Goal: Contribute content: Add original content to the website for others to see

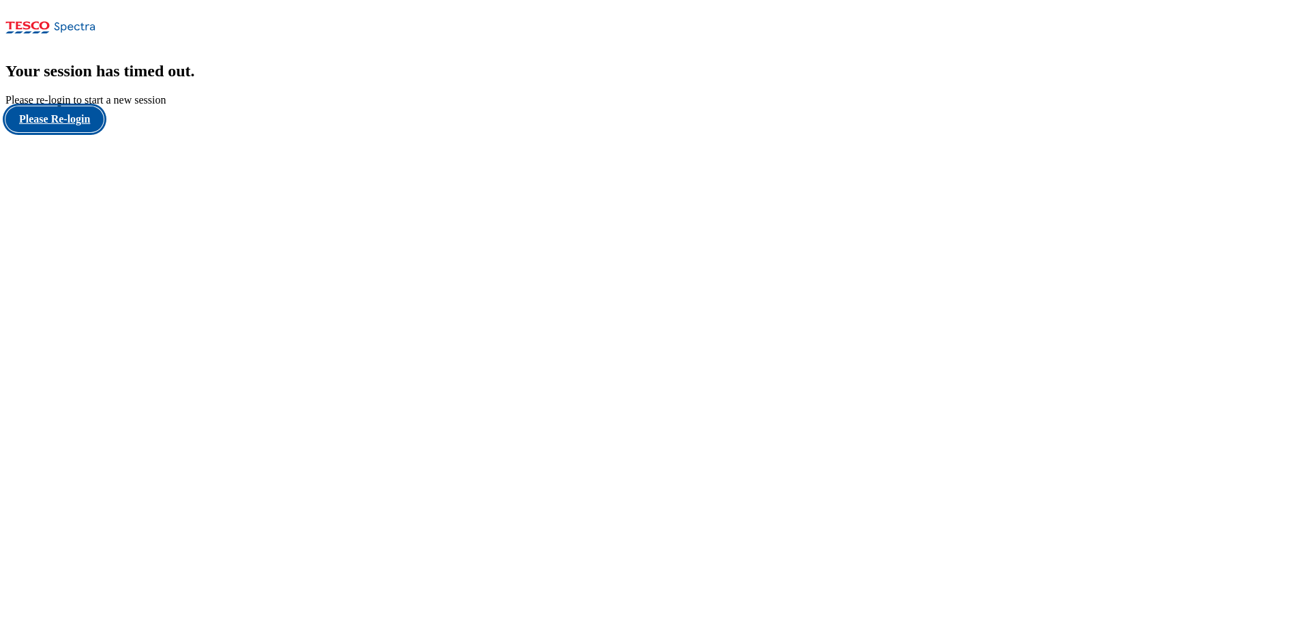
click at [75, 132] on button "Please Re-login" at bounding box center [54, 119] width 98 height 26
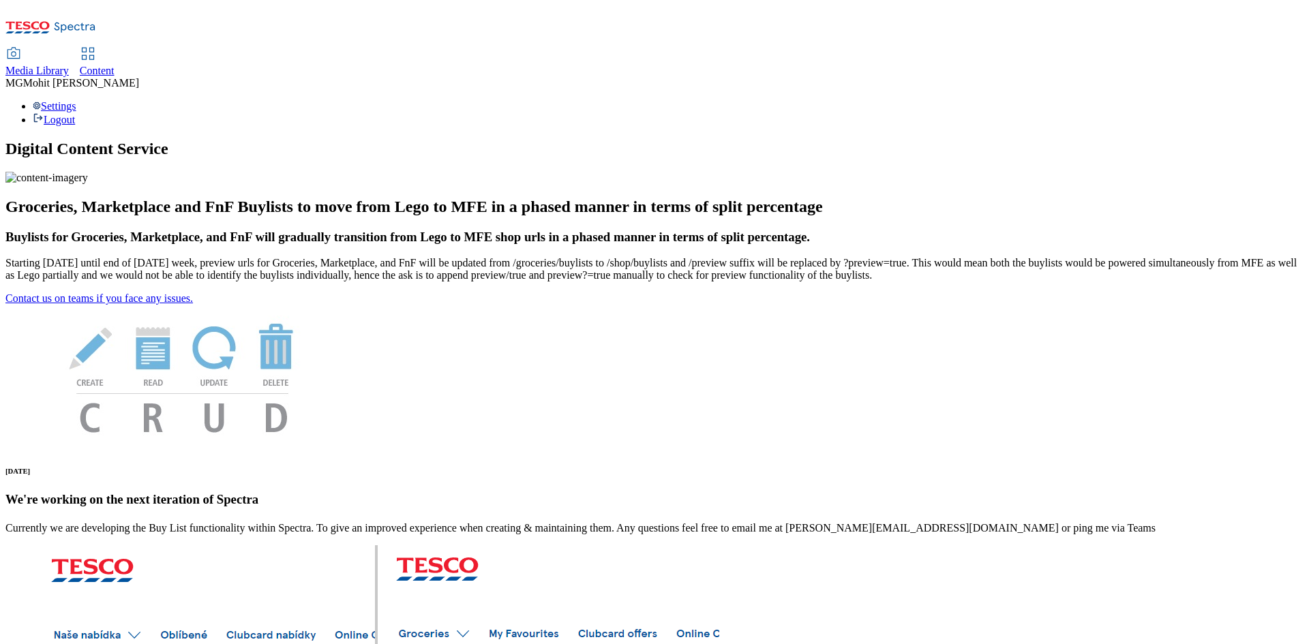
click at [115, 65] on div "Content" at bounding box center [97, 71] width 35 height 12
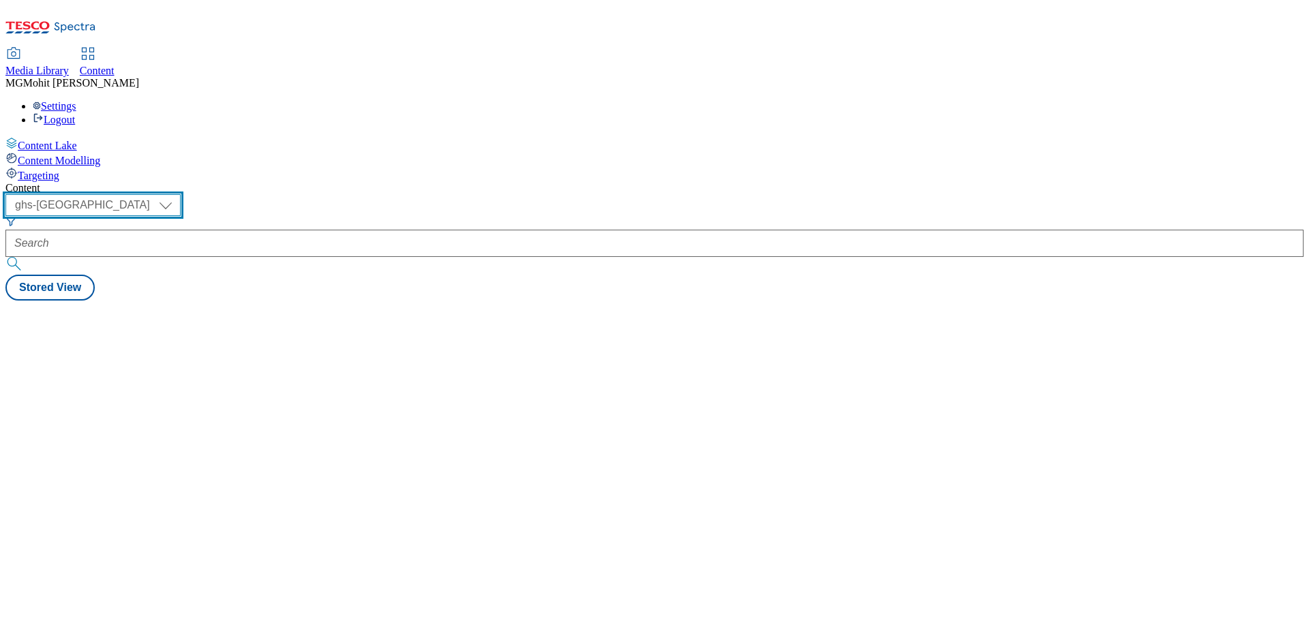
click at [181, 194] on select "ghs-roi ghs-[GEOGRAPHIC_DATA]" at bounding box center [92, 205] width 175 height 22
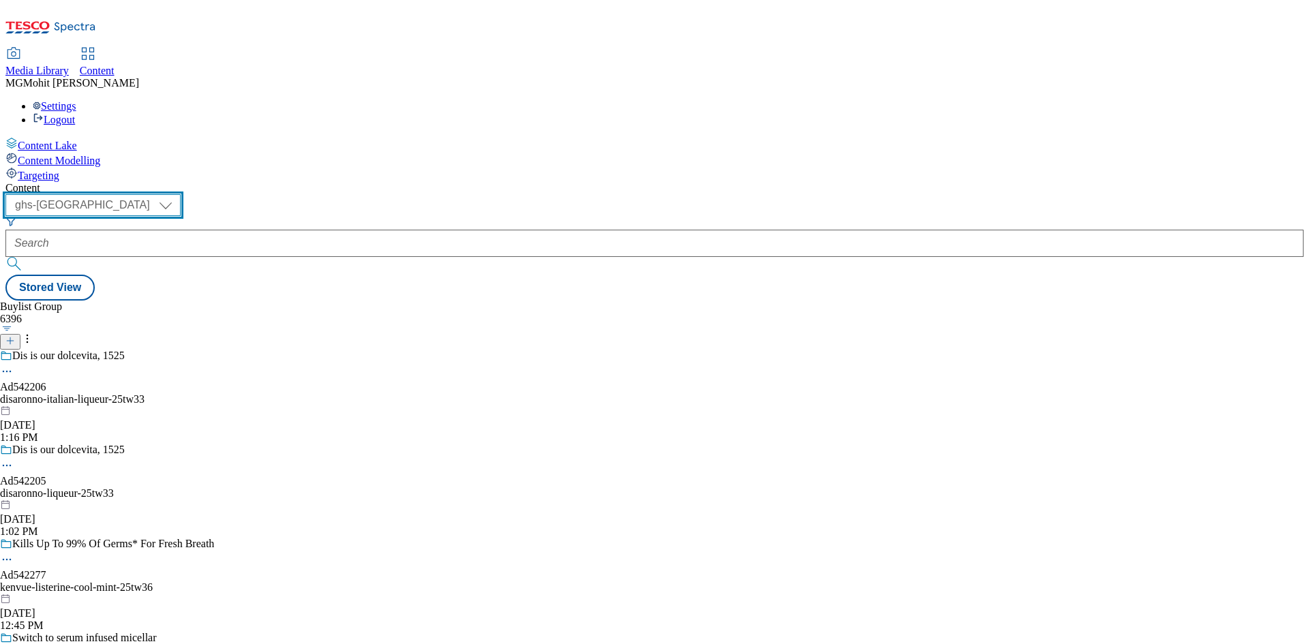
select select "ghs-roi"
click at [177, 194] on select "ghs-roi ghs-[GEOGRAPHIC_DATA]" at bounding box center [92, 205] width 175 height 22
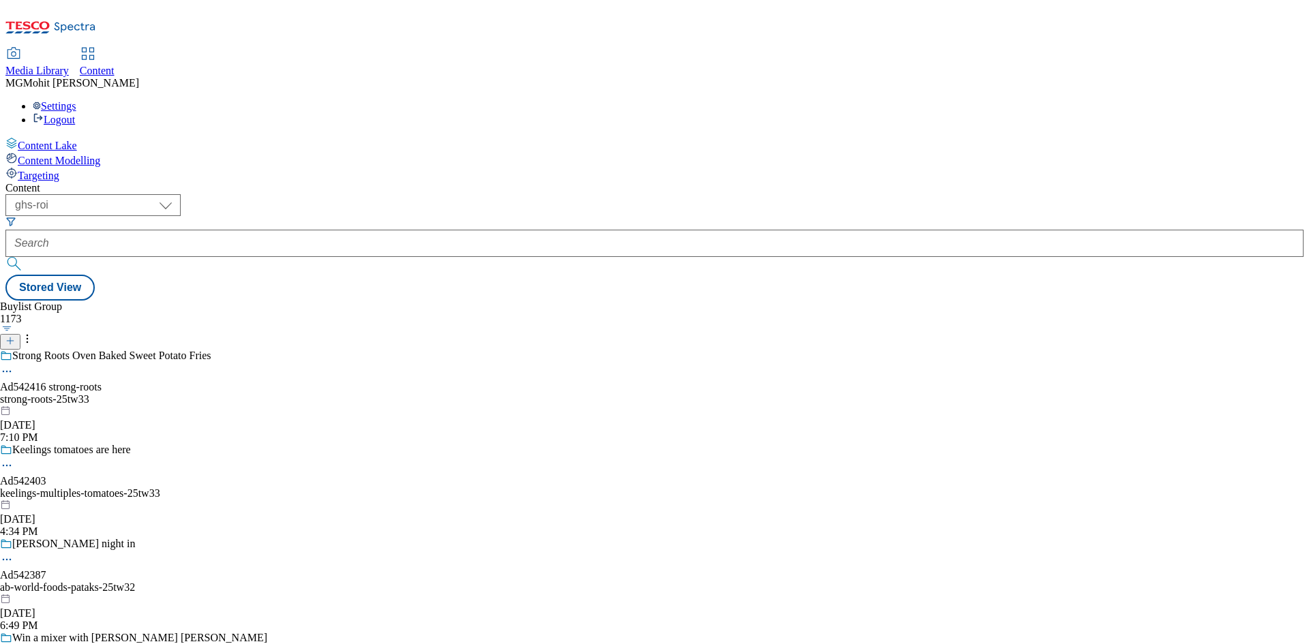
click at [71, 182] on div "Content Lake Content Modelling Targeting" at bounding box center [654, 159] width 1298 height 45
click at [15, 336] on icon at bounding box center [10, 341] width 10 height 10
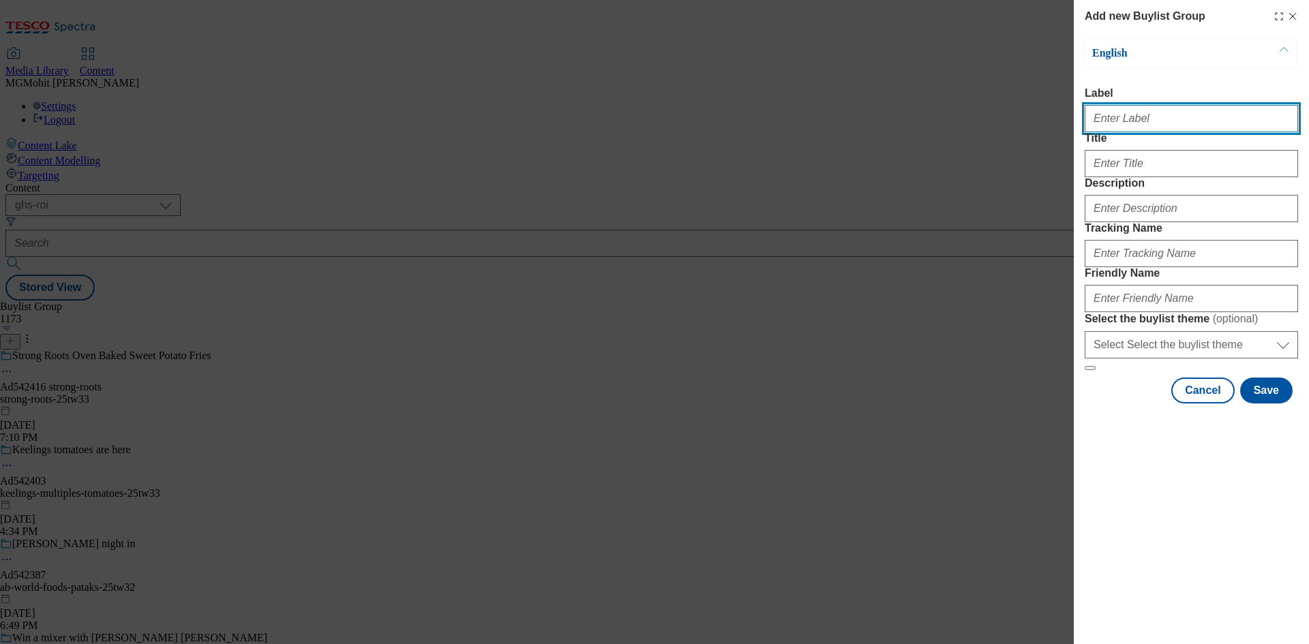
click at [1163, 127] on input "Label" at bounding box center [1191, 118] width 213 height 27
paste input "Ad542376 tayto"
type input "Ad542376 tayto"
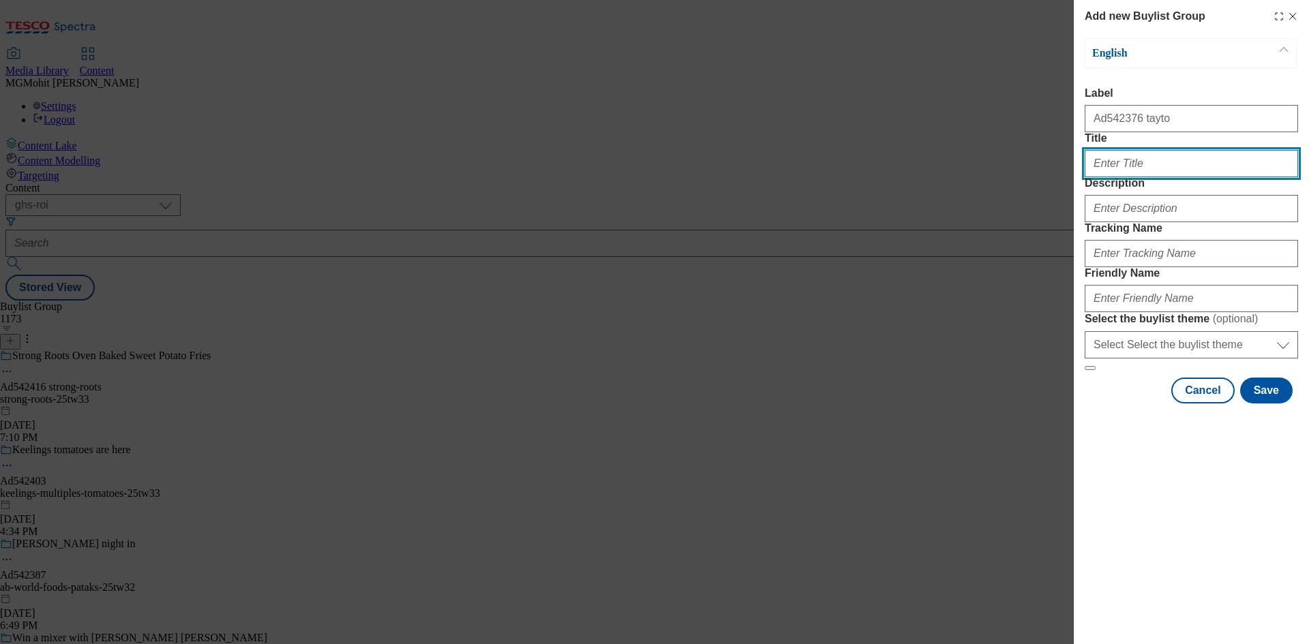
paste input "DH_AD542376"
type input "DH_AD542376"
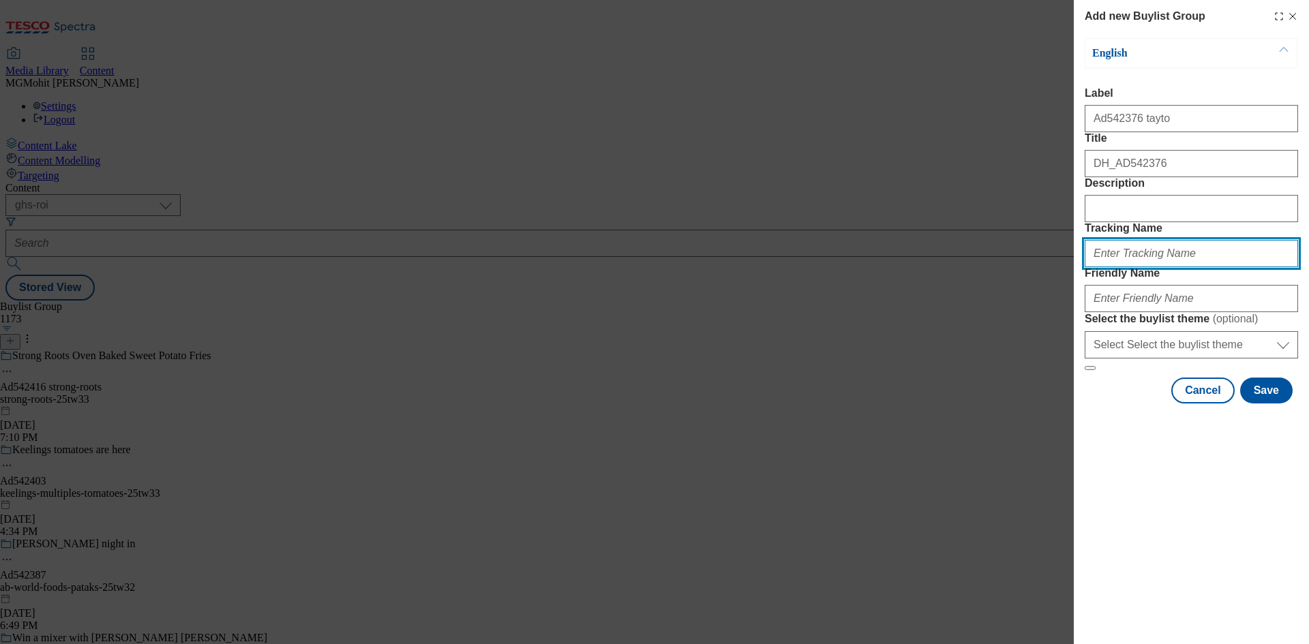
paste input "tayto-[PERSON_NAME]-25tw3"
type input "tayto-[PERSON_NAME]-25tw3"
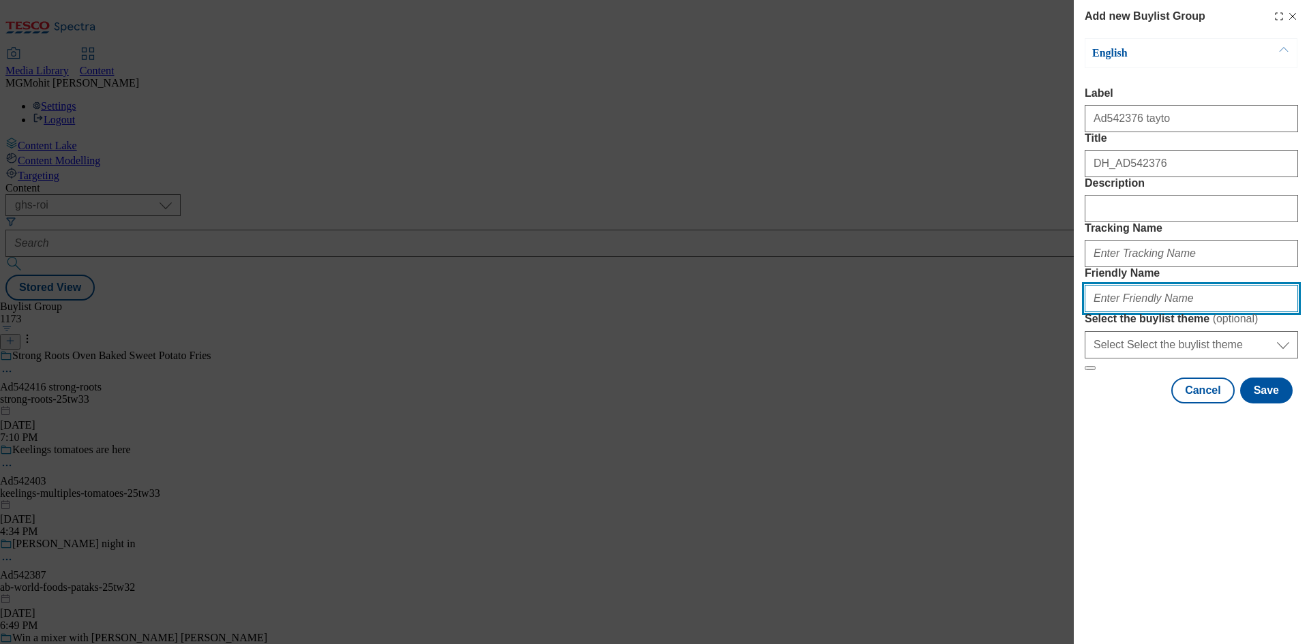
paste input "tayto-[PERSON_NAME]-25tw3"
type input "tayto-[PERSON_NAME]-25tw3"
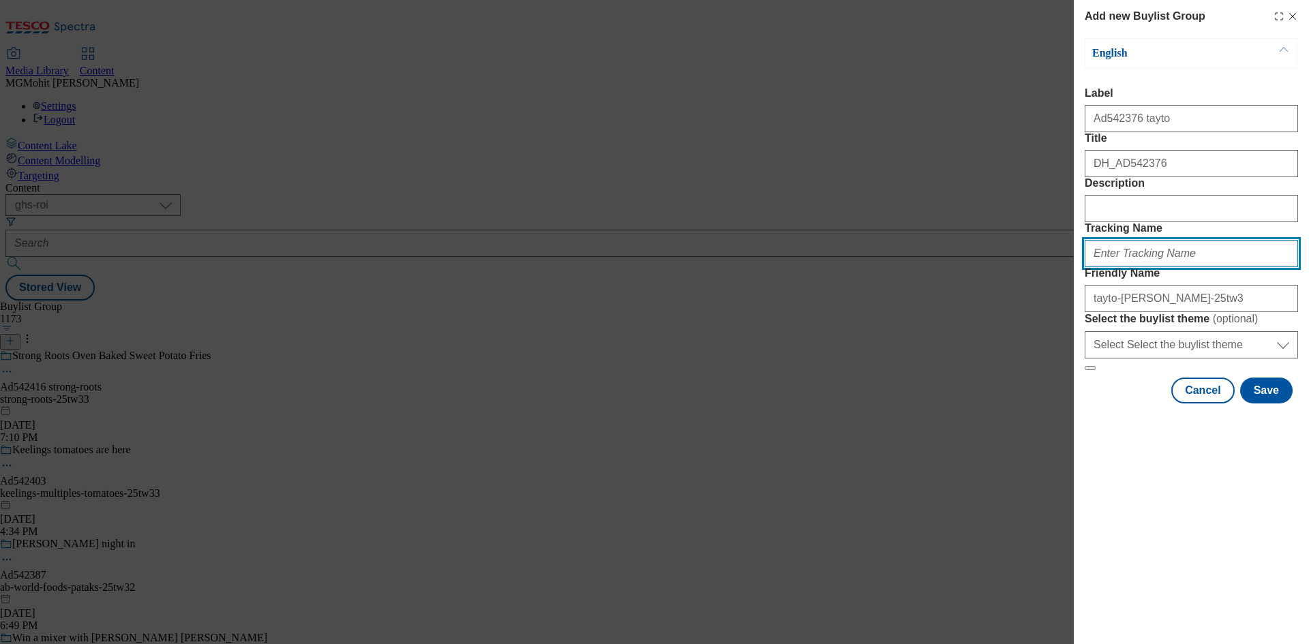
click at [1145, 267] on input "Tracking Name" at bounding box center [1191, 253] width 213 height 27
paste input "DH_AD542376"
type input "DH_AD542376"
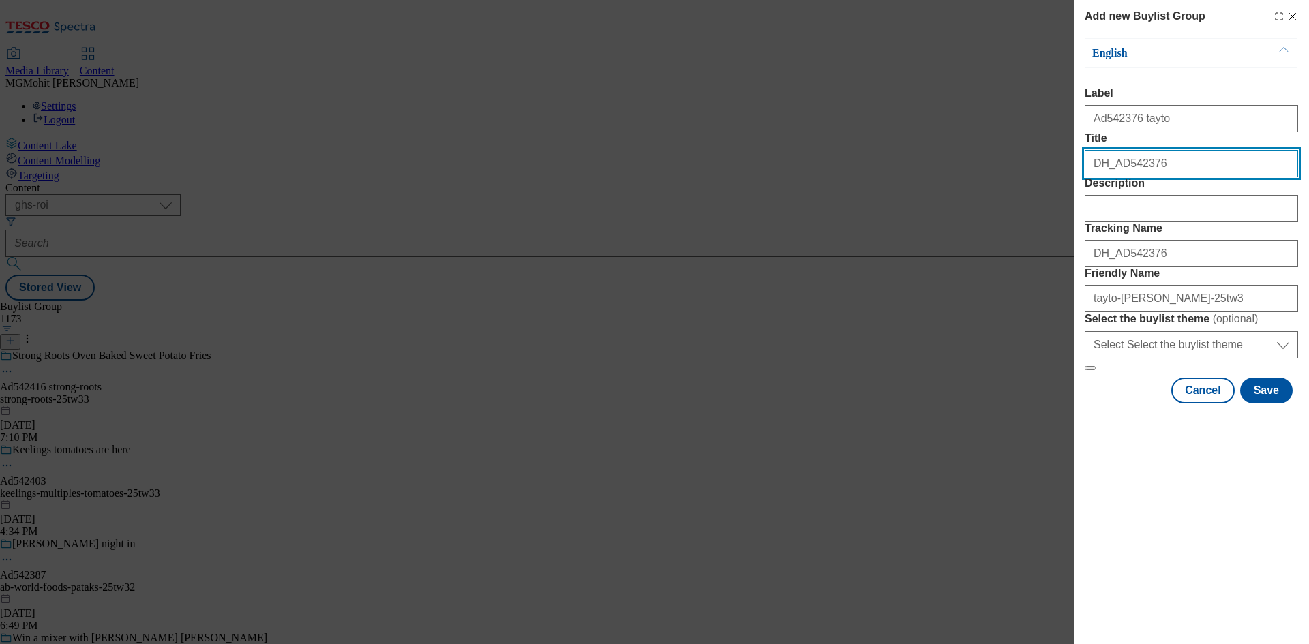
click at [1163, 177] on input "DH_AD542376" at bounding box center [1191, 163] width 213 height 27
paste input "Hot honey fusion flavour"
type input "Hot honey fusion flavour"
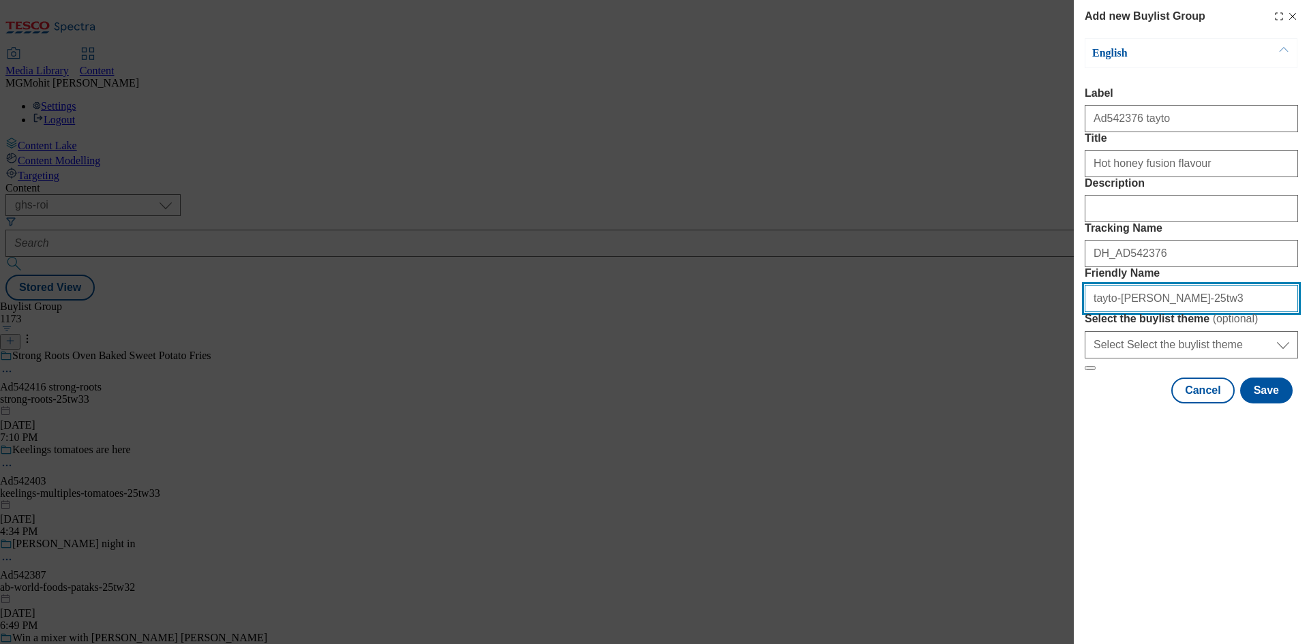
click at [1203, 312] on input "tayto-[PERSON_NAME]-25tw3" at bounding box center [1191, 298] width 213 height 27
type input "tayto-[PERSON_NAME]-25tw32"
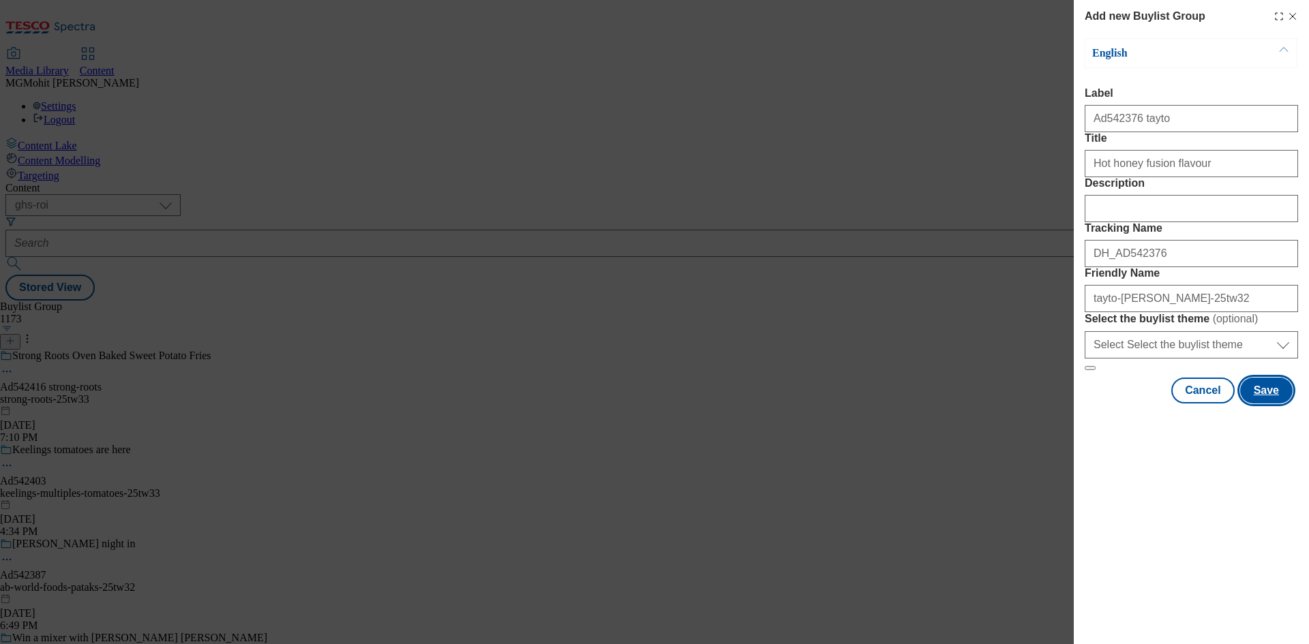
click at [1264, 404] on button "Save" at bounding box center [1266, 391] width 53 height 26
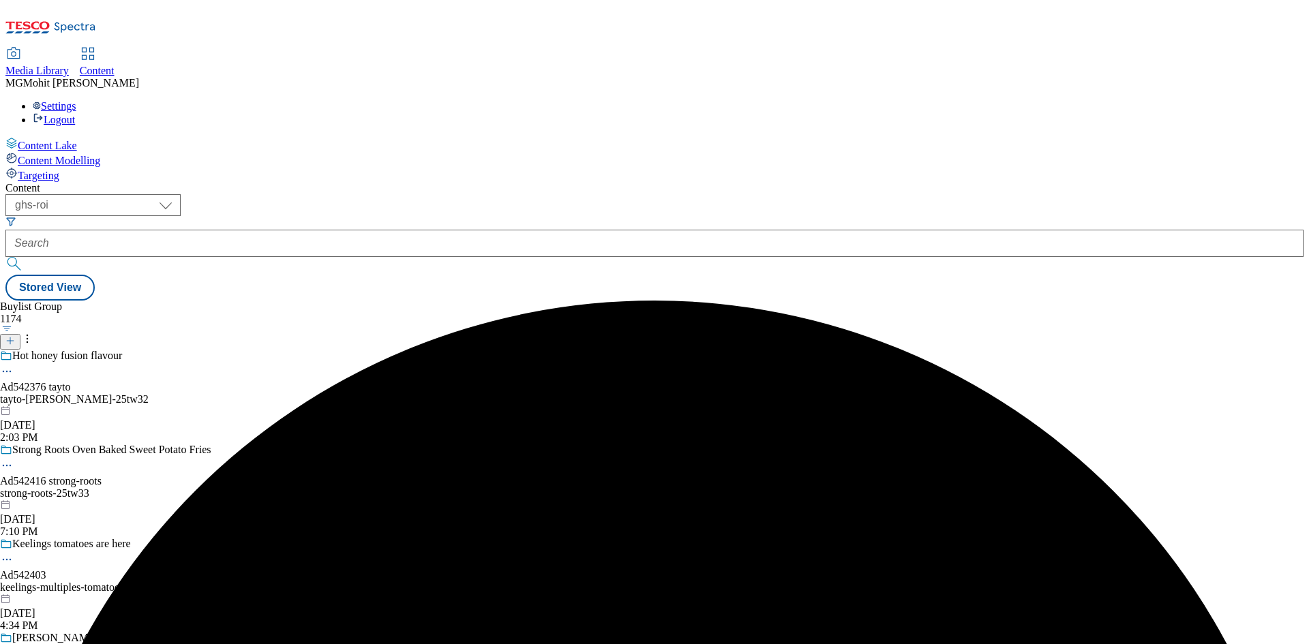
click at [267, 393] on div "tayto-[PERSON_NAME]-25tw32" at bounding box center [133, 399] width 267 height 12
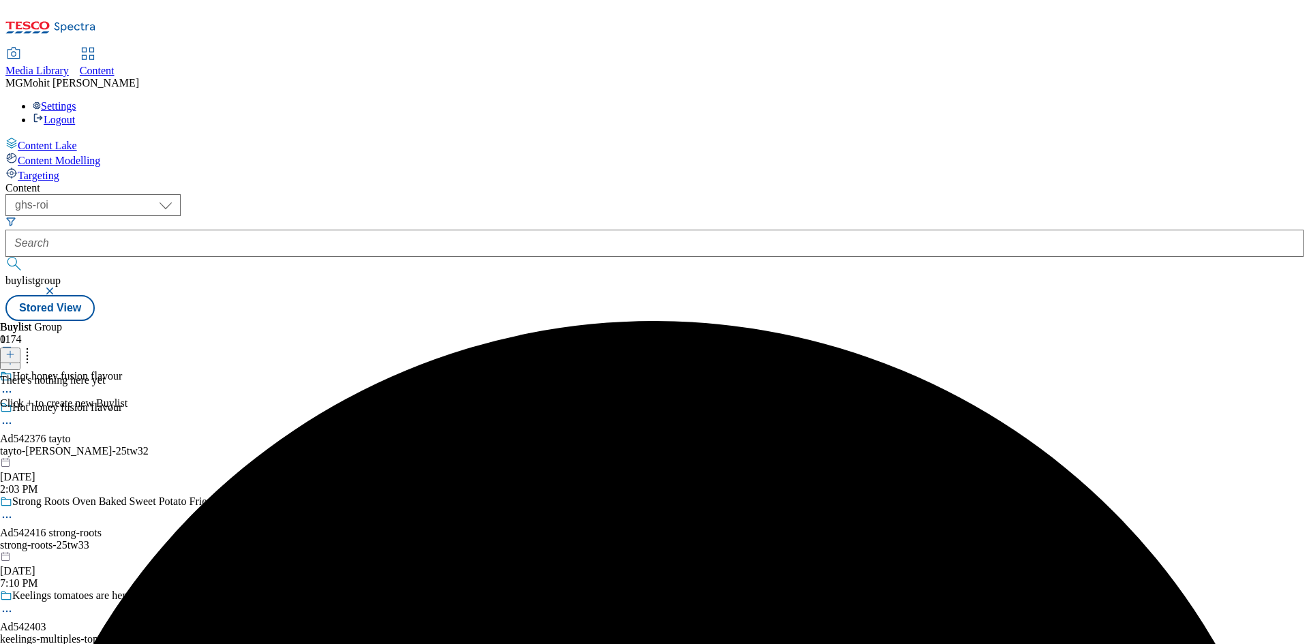
click at [10, 351] on line at bounding box center [10, 354] width 0 height 7
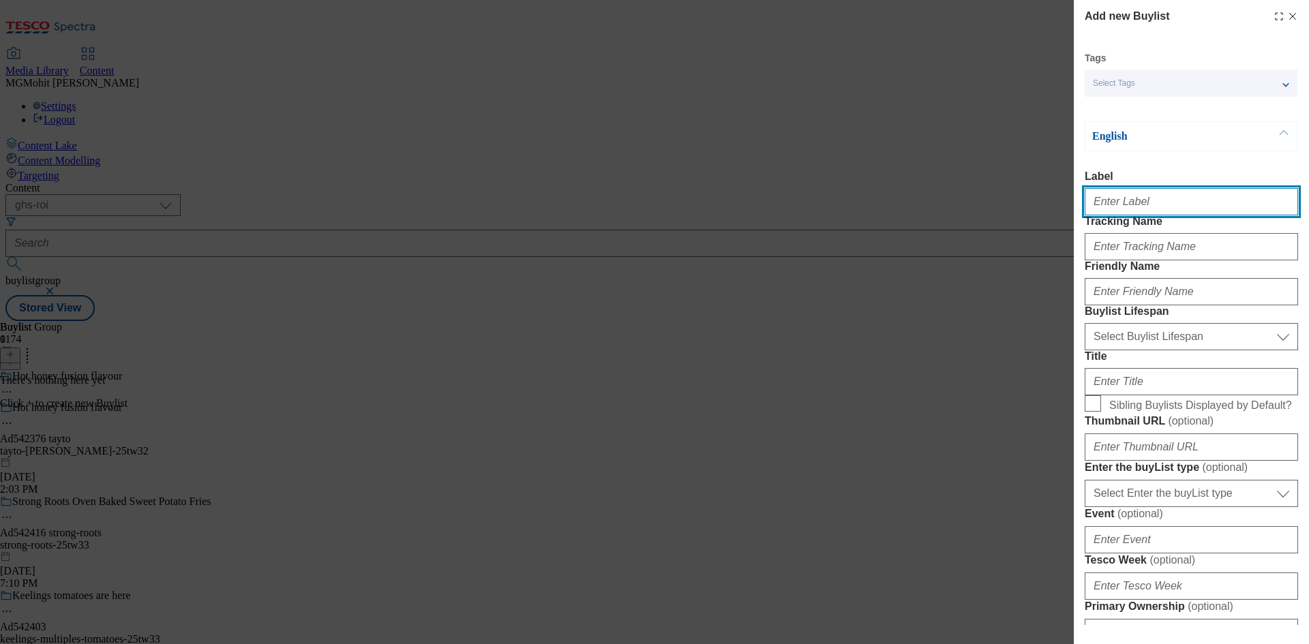
click at [1139, 200] on input "Label" at bounding box center [1191, 201] width 213 height 27
paste input "Ad542376"
type input "Ad542376"
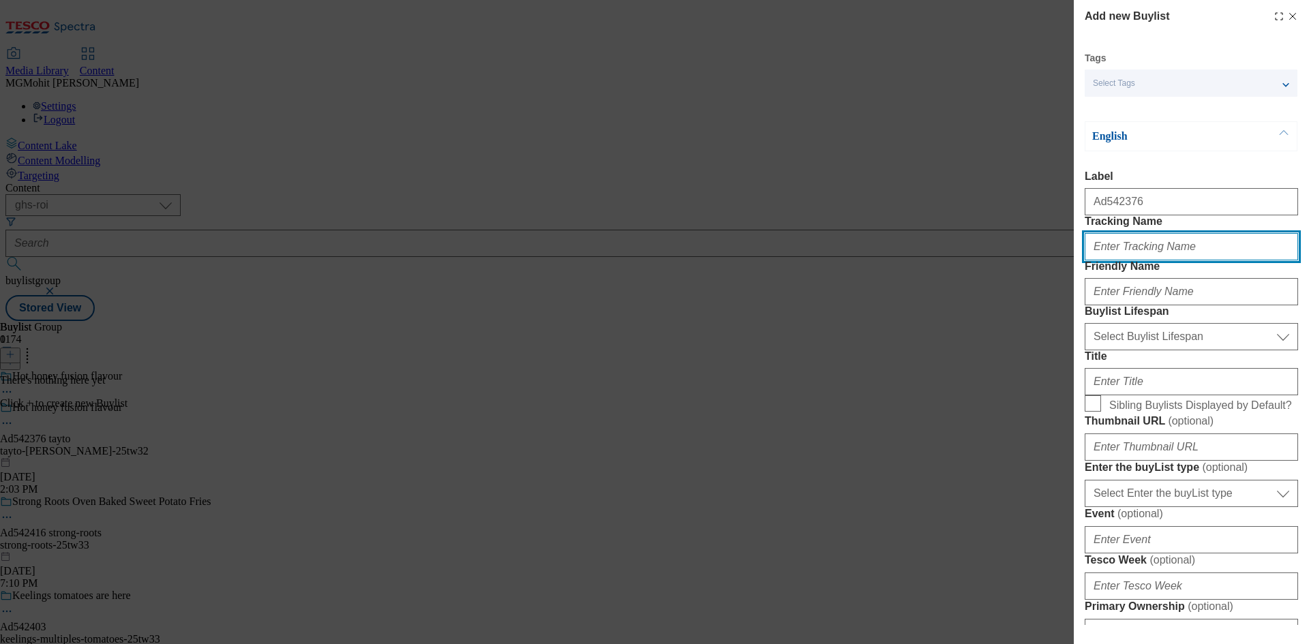
paste input "DH_AD542376"
type input "DH_AD542376"
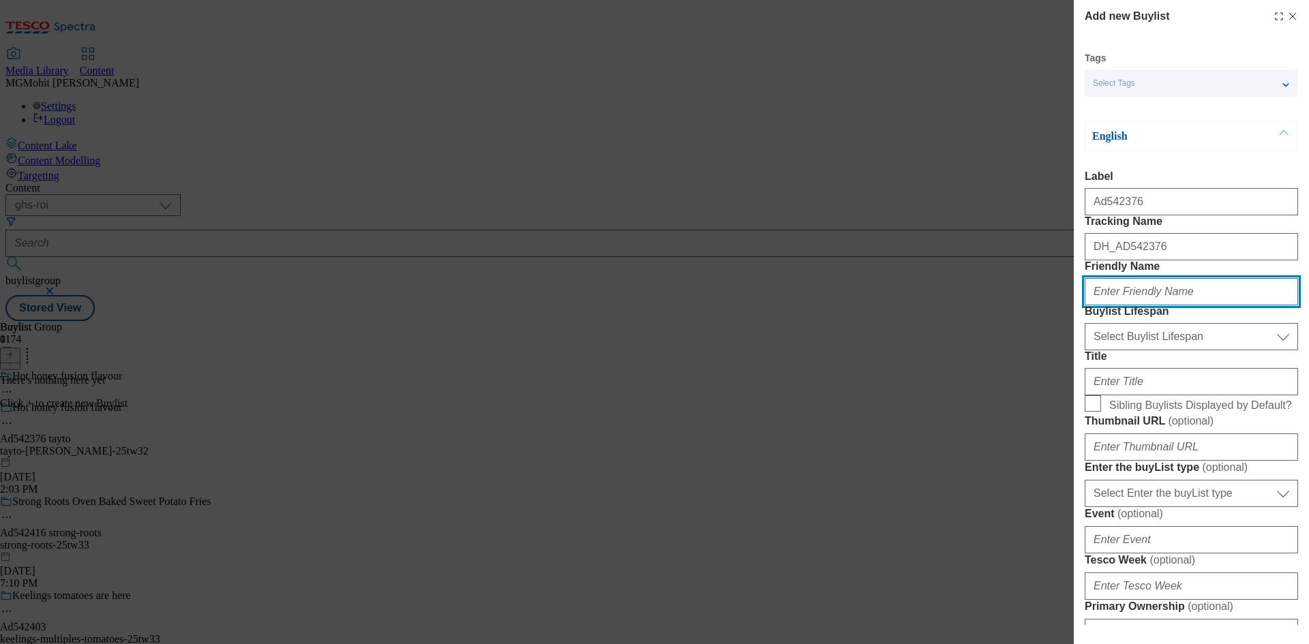
paste input "tayto"
type input "tayto"
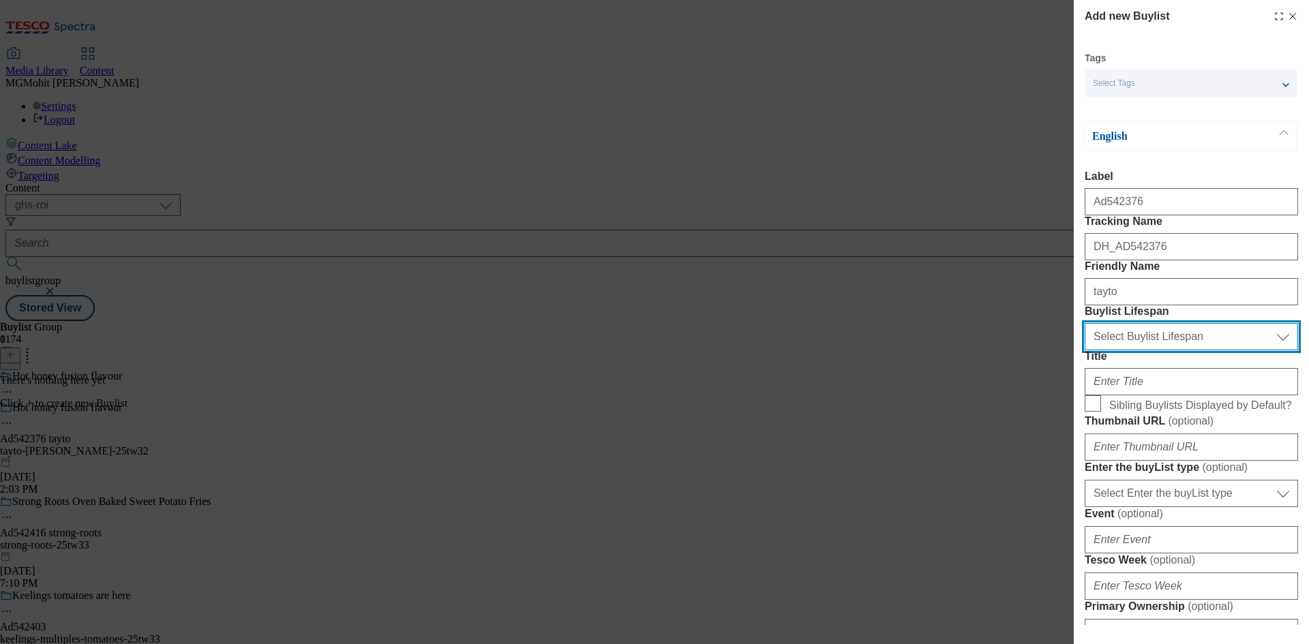
drag, startPoint x: 1169, startPoint y: 413, endPoint x: 1160, endPoint y: 420, distance: 11.2
click at [1169, 350] on select "Select Buylist Lifespan evergreen seasonal tactical" at bounding box center [1191, 336] width 213 height 27
select select "tactical"
click at [1085, 350] on select "Select Buylist Lifespan evergreen seasonal tactical" at bounding box center [1191, 336] width 213 height 27
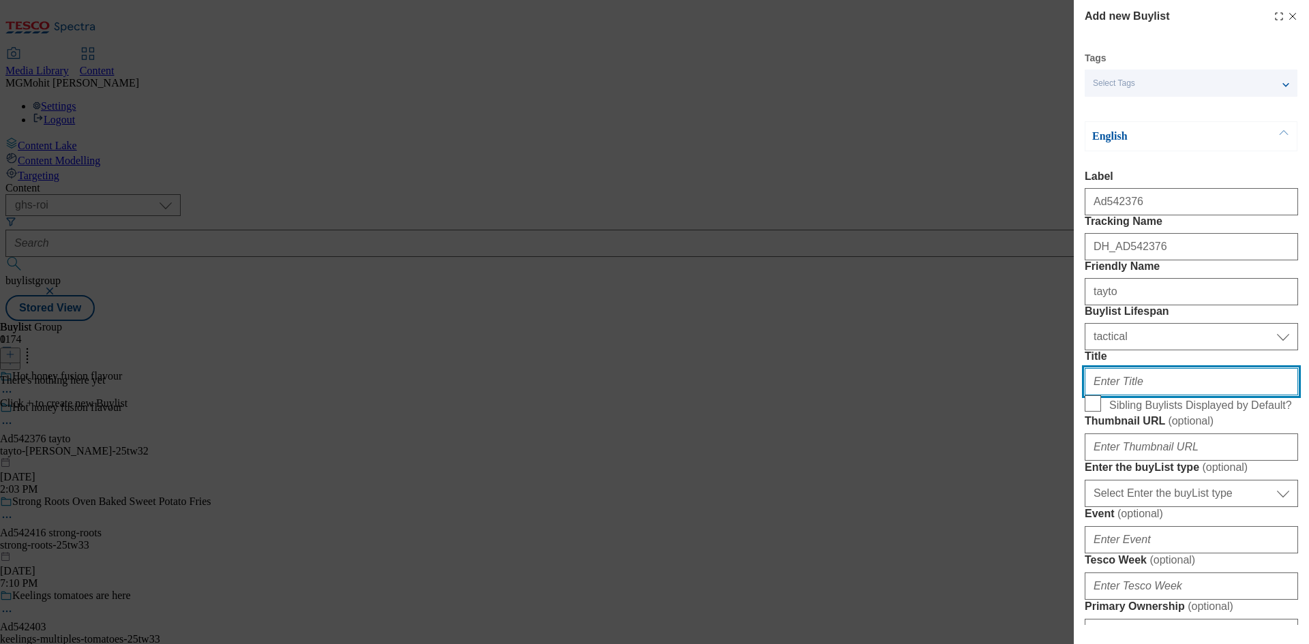
click at [1111, 395] on input "Title" at bounding box center [1191, 381] width 213 height 27
paste input "Try me I'm new!"
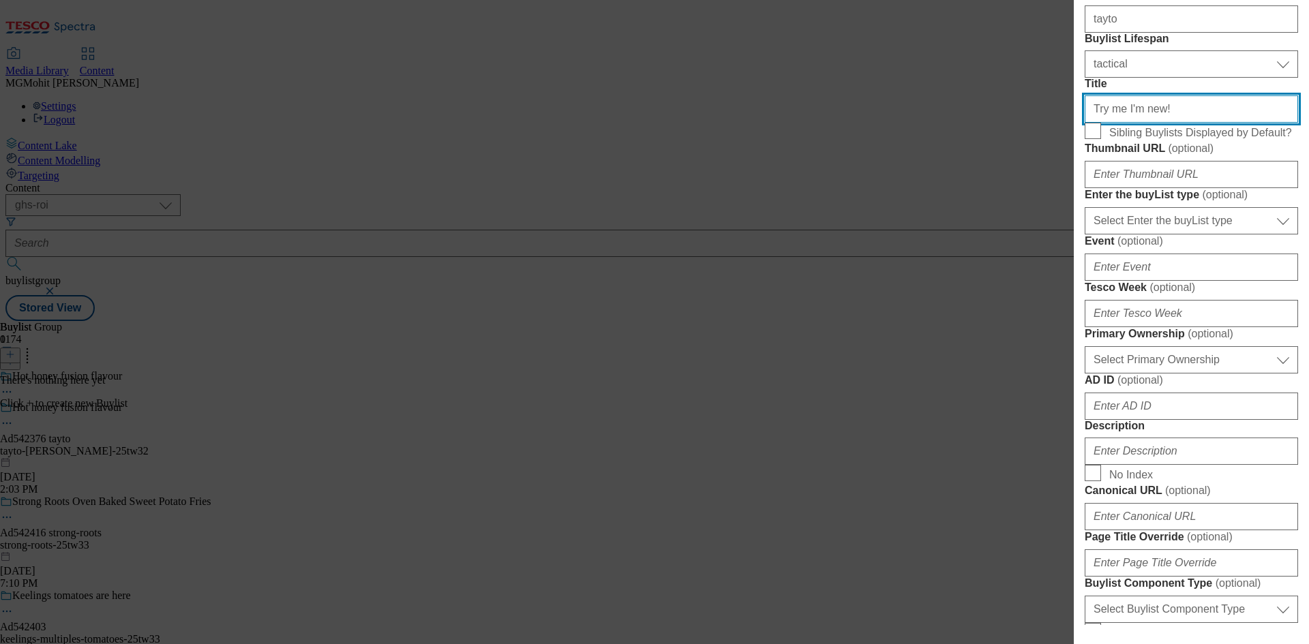
type input "Try me I'm new!"
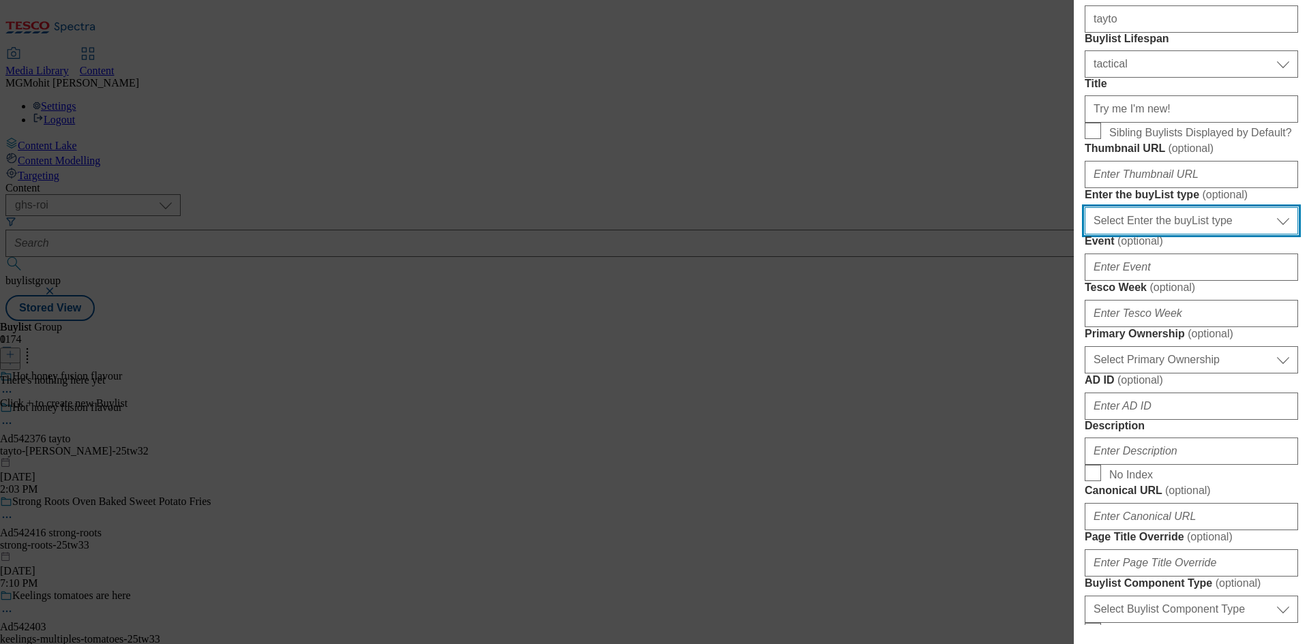
drag, startPoint x: 1148, startPoint y: 384, endPoint x: 1148, endPoint y: 393, distance: 8.9
click at [1148, 235] on select "Select Enter the buyList type event supplier funded long term >4 weeks supplier…" at bounding box center [1191, 220] width 213 height 27
select select "supplier funded short term 1-3 weeks"
click at [1085, 235] on select "Select Enter the buyList type event supplier funded long term >4 weeks supplier…" at bounding box center [1191, 220] width 213 height 27
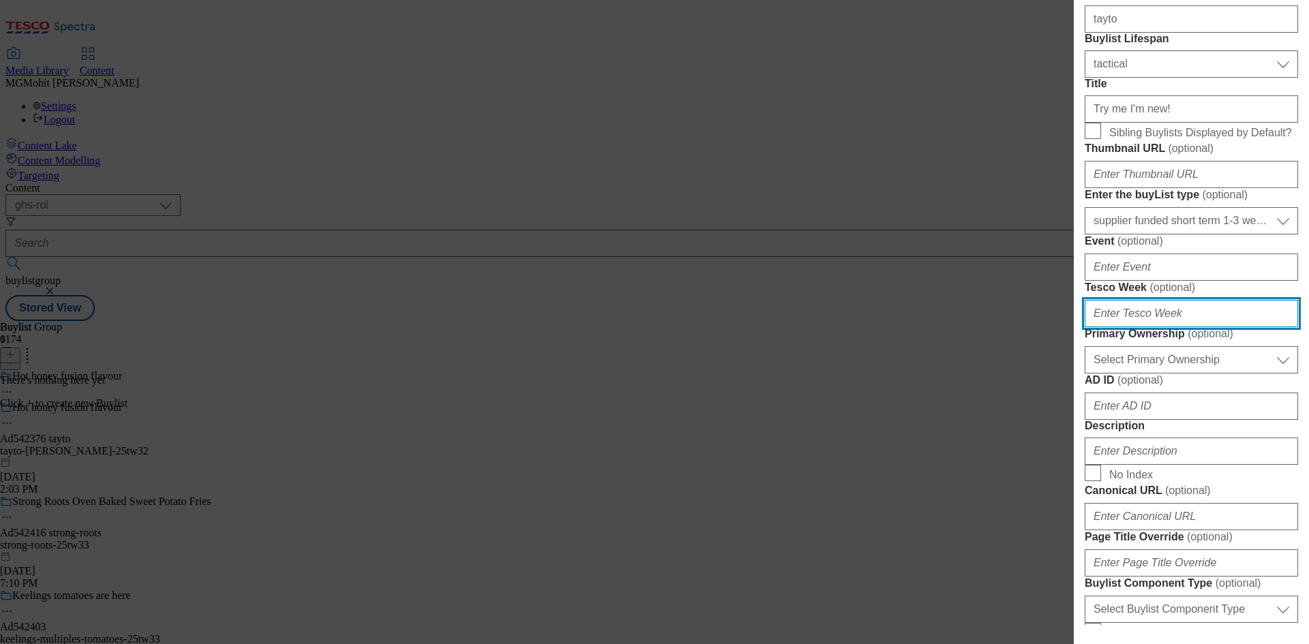
click at [1120, 327] on input "Tesco Week ( optional )" at bounding box center [1191, 313] width 213 height 27
type input "32"
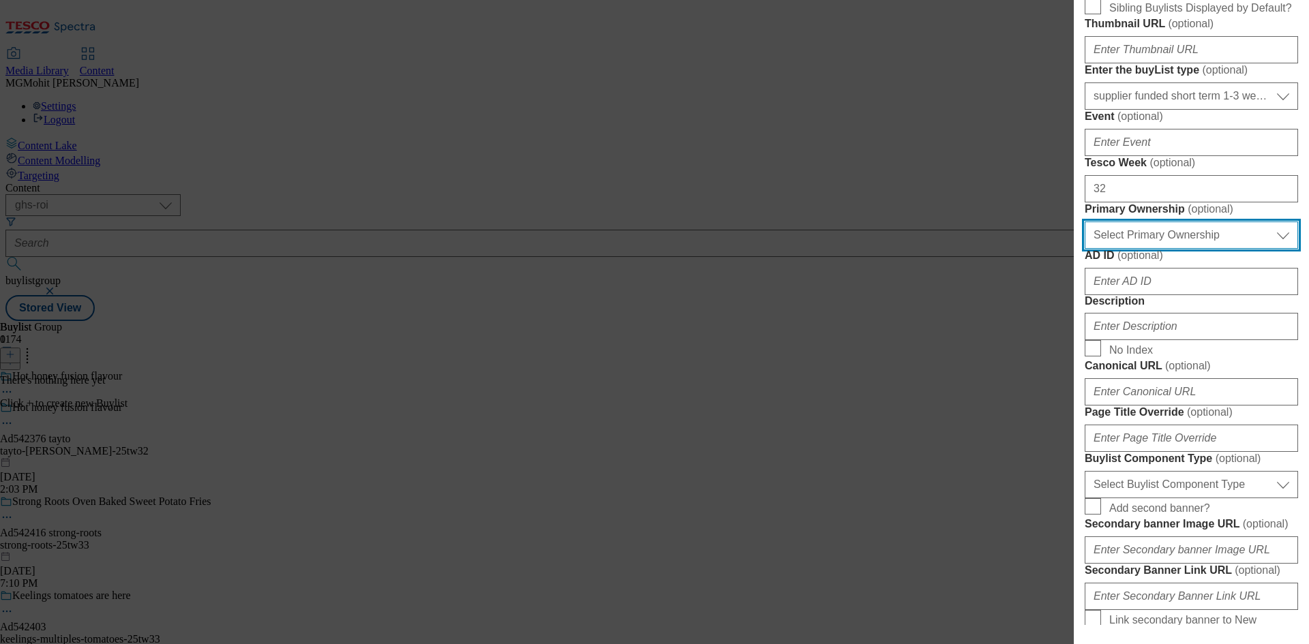
scroll to position [545, 0]
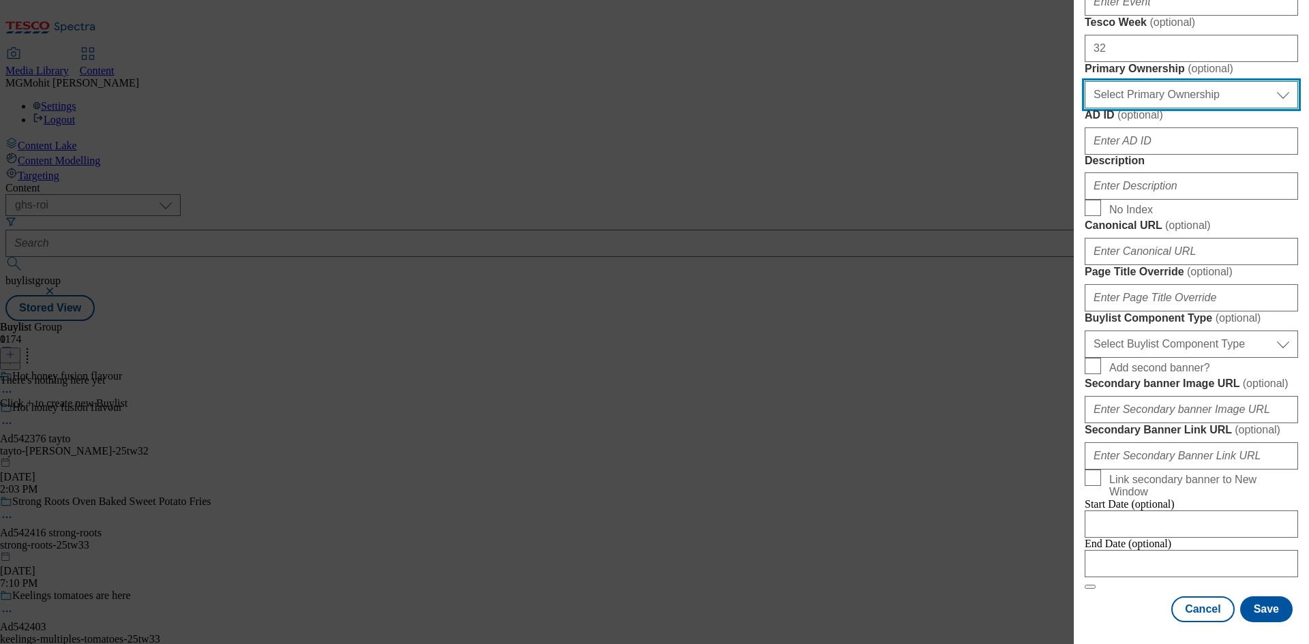
click at [1107, 108] on select "Select Primary Ownership [PERSON_NAME]" at bounding box center [1191, 94] width 213 height 27
select select "dunnhumby"
click at [1085, 108] on select "Select Primary Ownership [PERSON_NAME]" at bounding box center [1191, 94] width 213 height 27
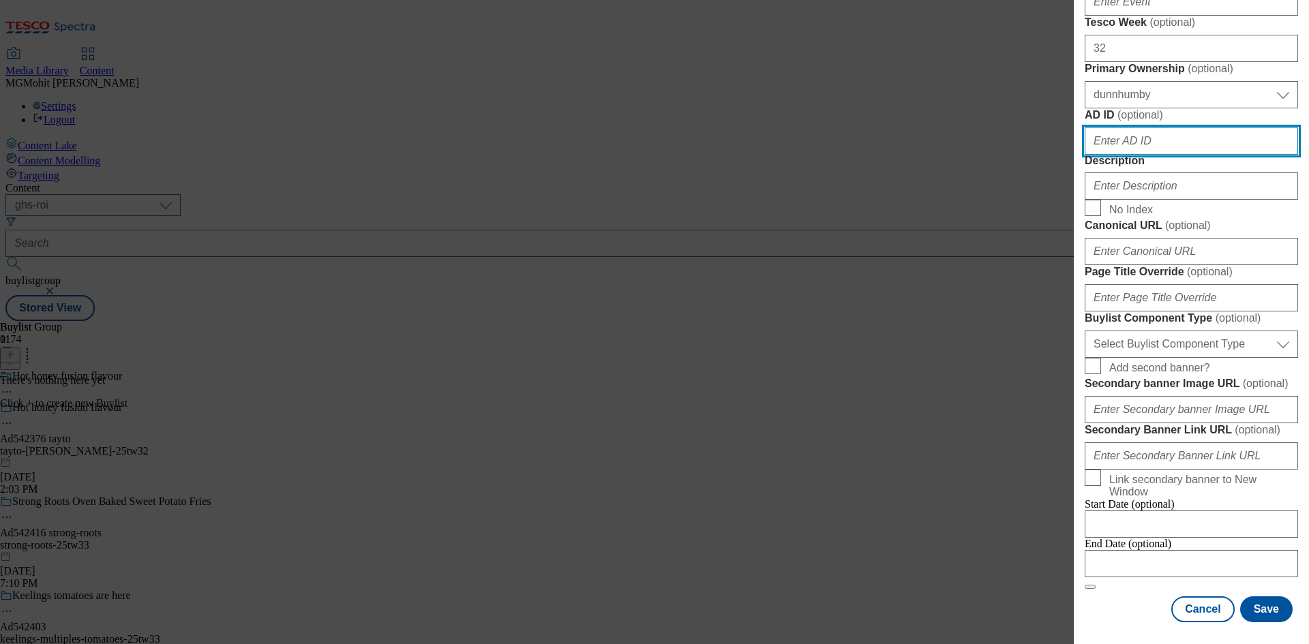
click at [1115, 155] on input "AD ID ( optional )" at bounding box center [1191, 141] width 213 height 27
paste input "542376"
type input "542376"
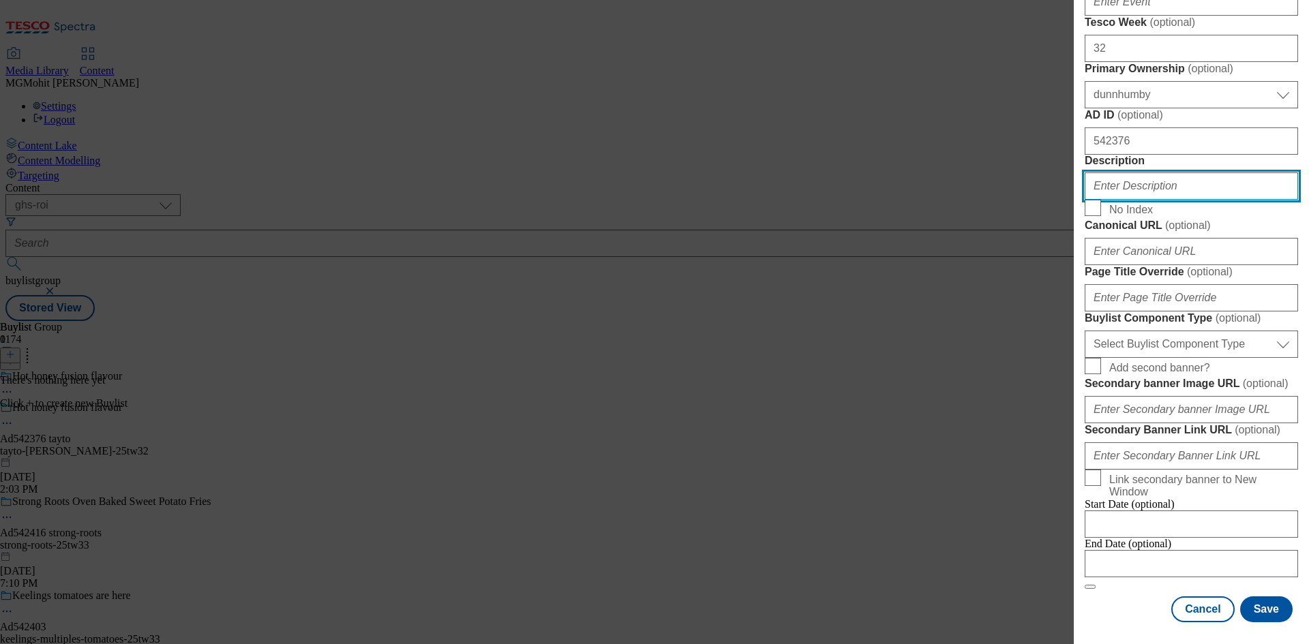
click at [1120, 200] on input "Description" at bounding box center [1191, 186] width 213 height 27
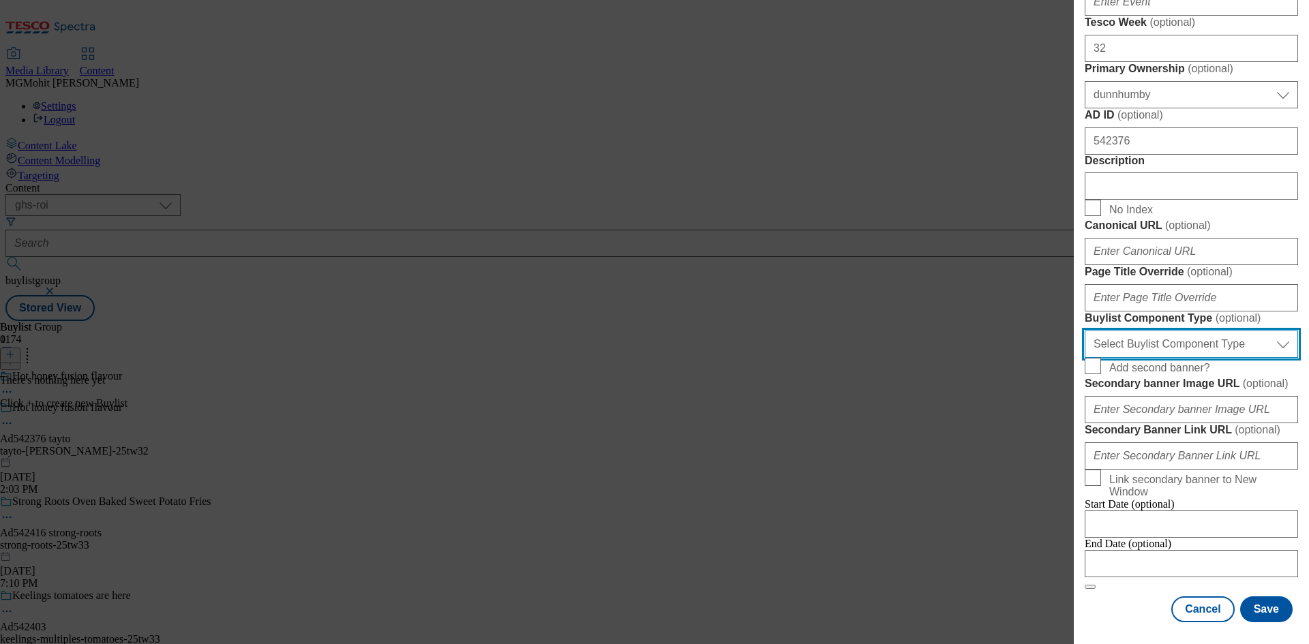
drag, startPoint x: 1151, startPoint y: 497, endPoint x: 1144, endPoint y: 498, distance: 6.9
click at [1151, 358] on select "Select Buylist Component Type Banner Competition Header Meal" at bounding box center [1191, 344] width 213 height 27
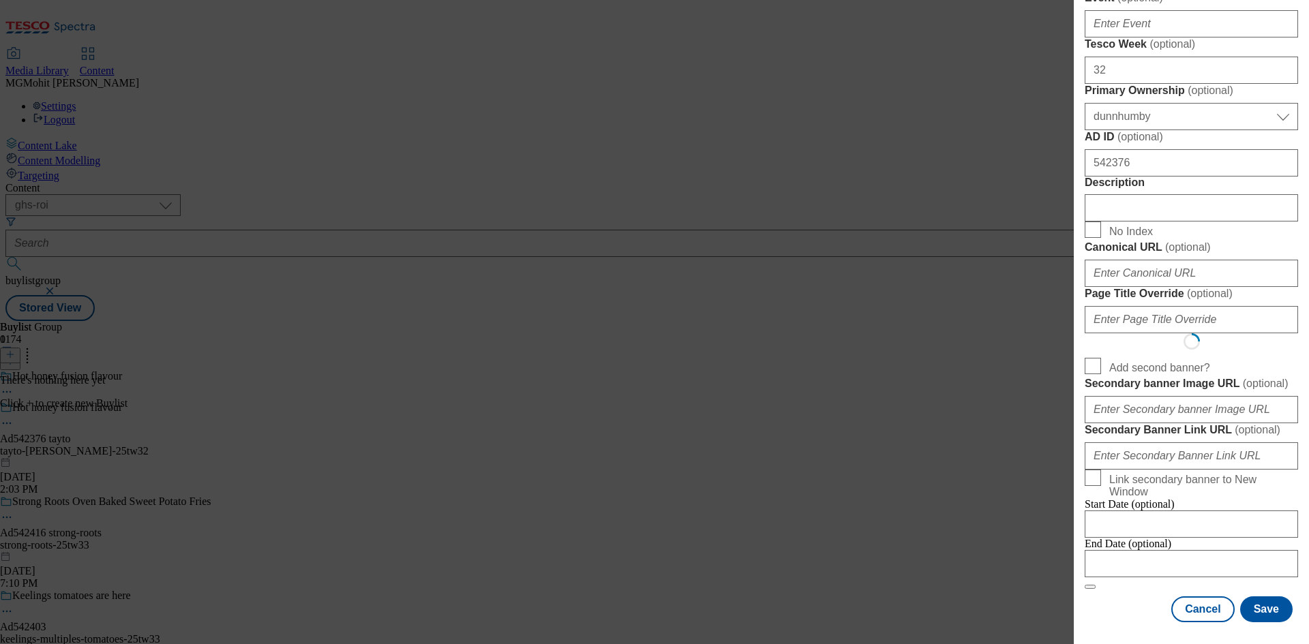
select select "Banner"
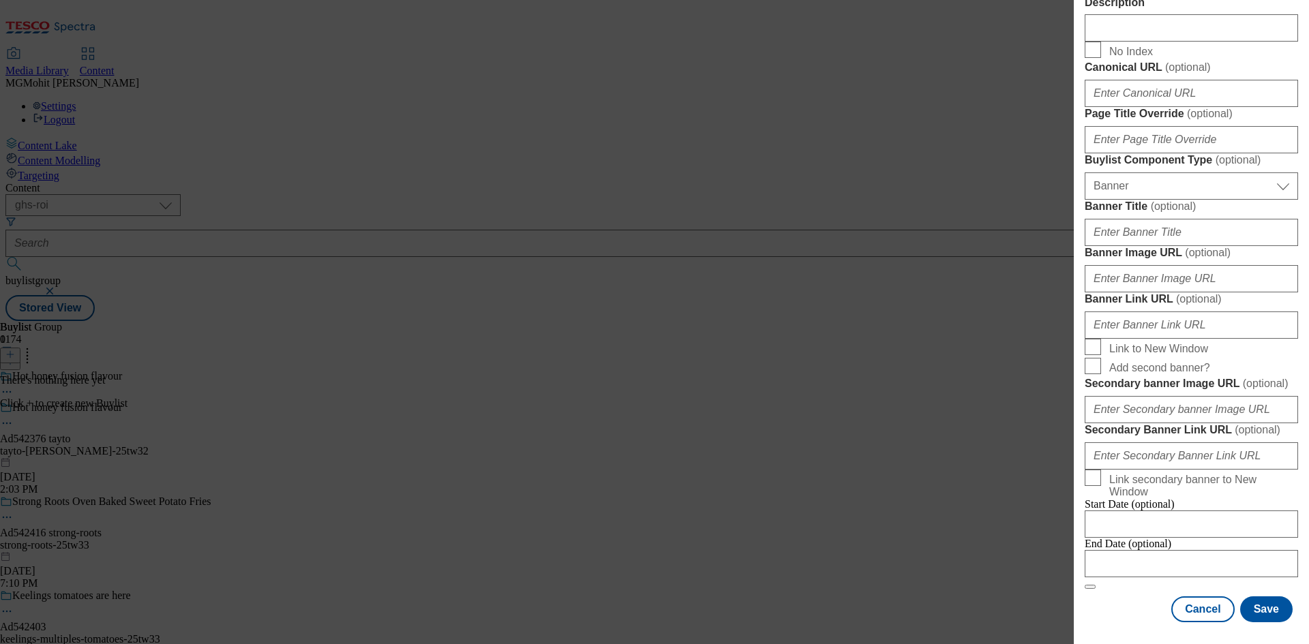
scroll to position [1278, 0]
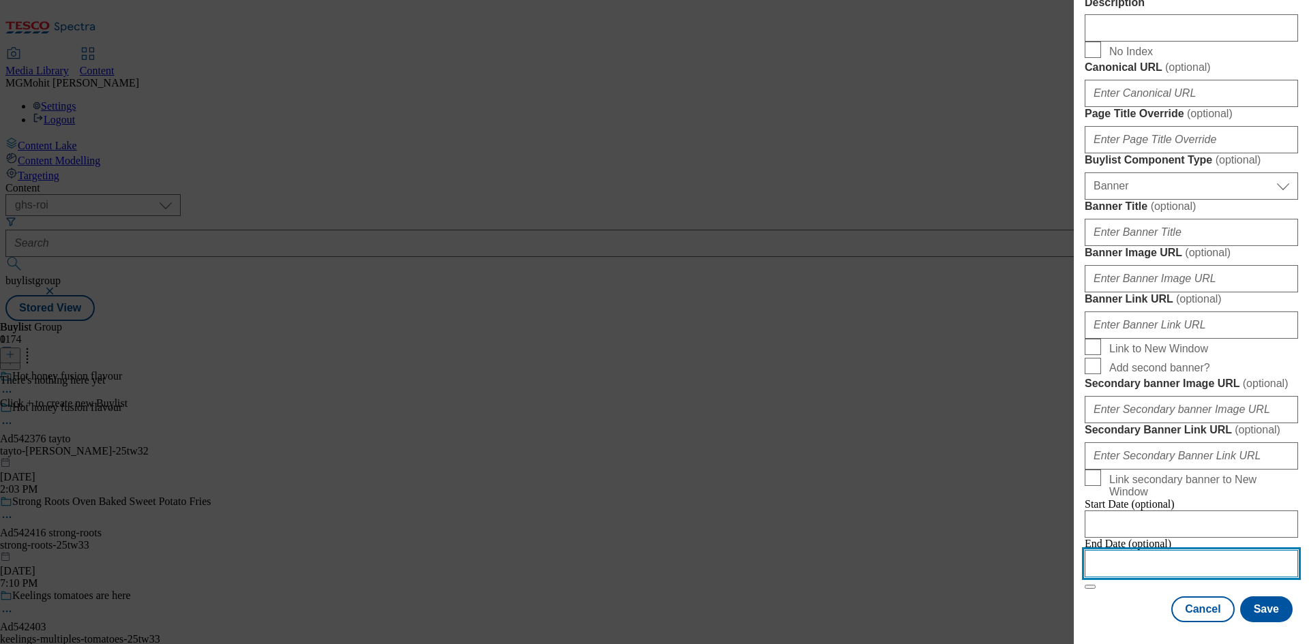
click at [1170, 555] on input "Modal" at bounding box center [1191, 563] width 213 height 27
select select "2025"
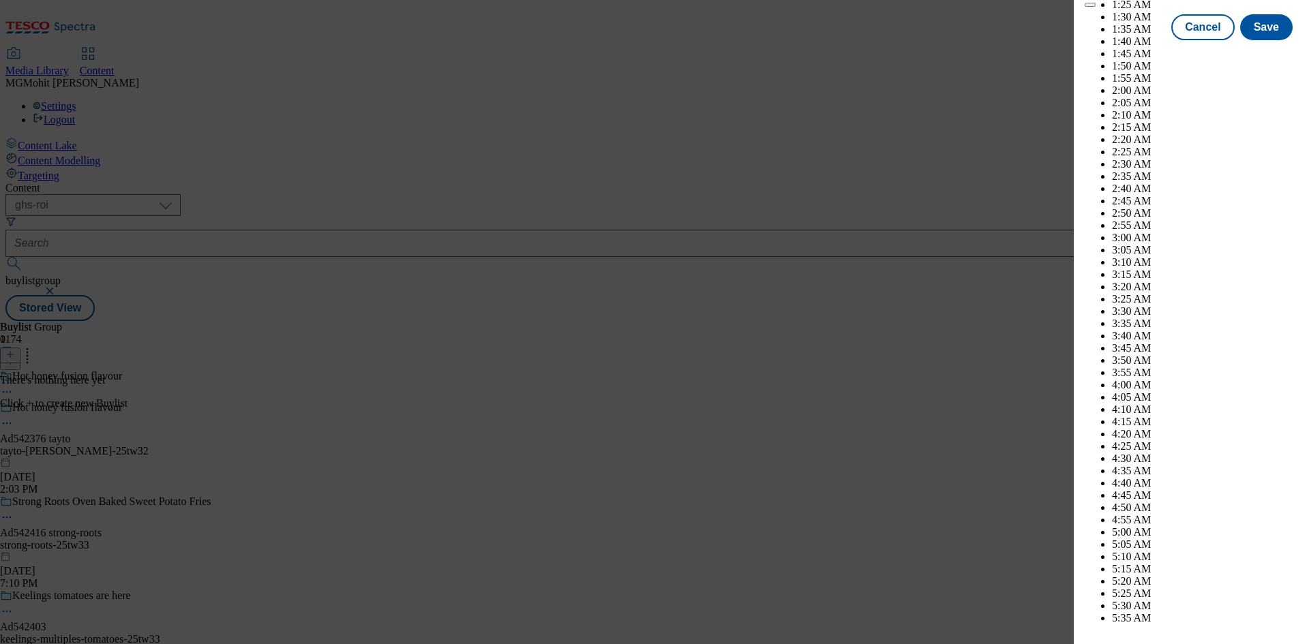
scroll to position [4227, 0]
select select "December"
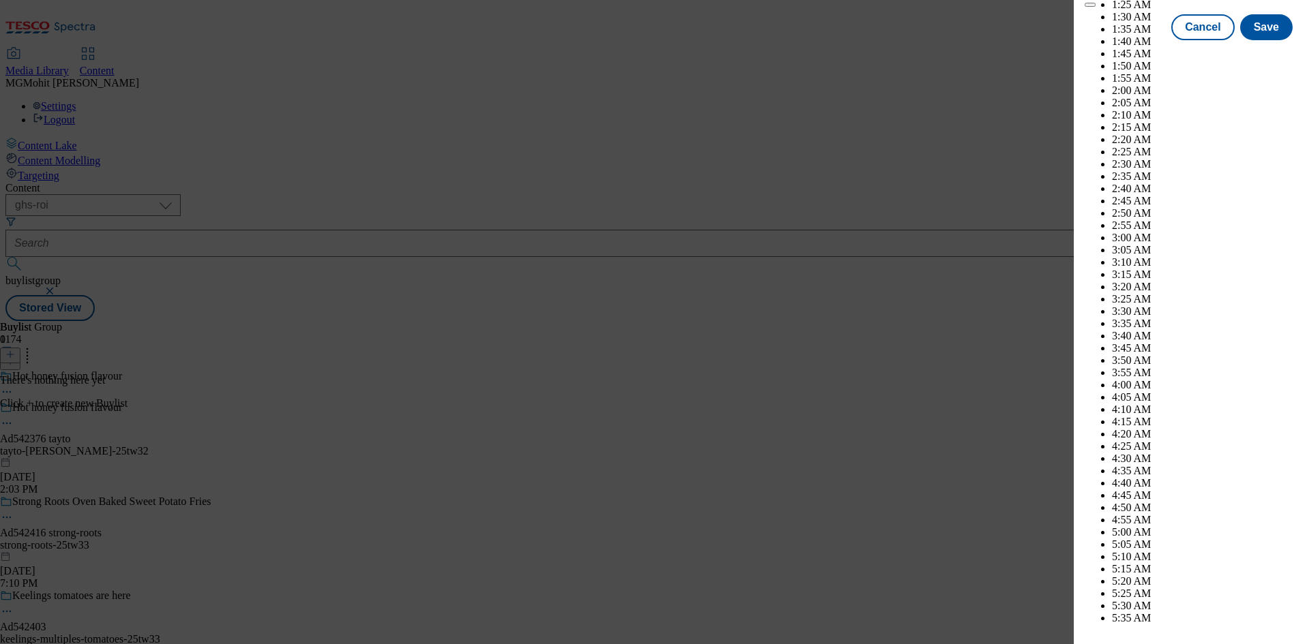
select select "2026"
select select "January"
click at [1247, 53] on button "Save" at bounding box center [1266, 40] width 53 height 26
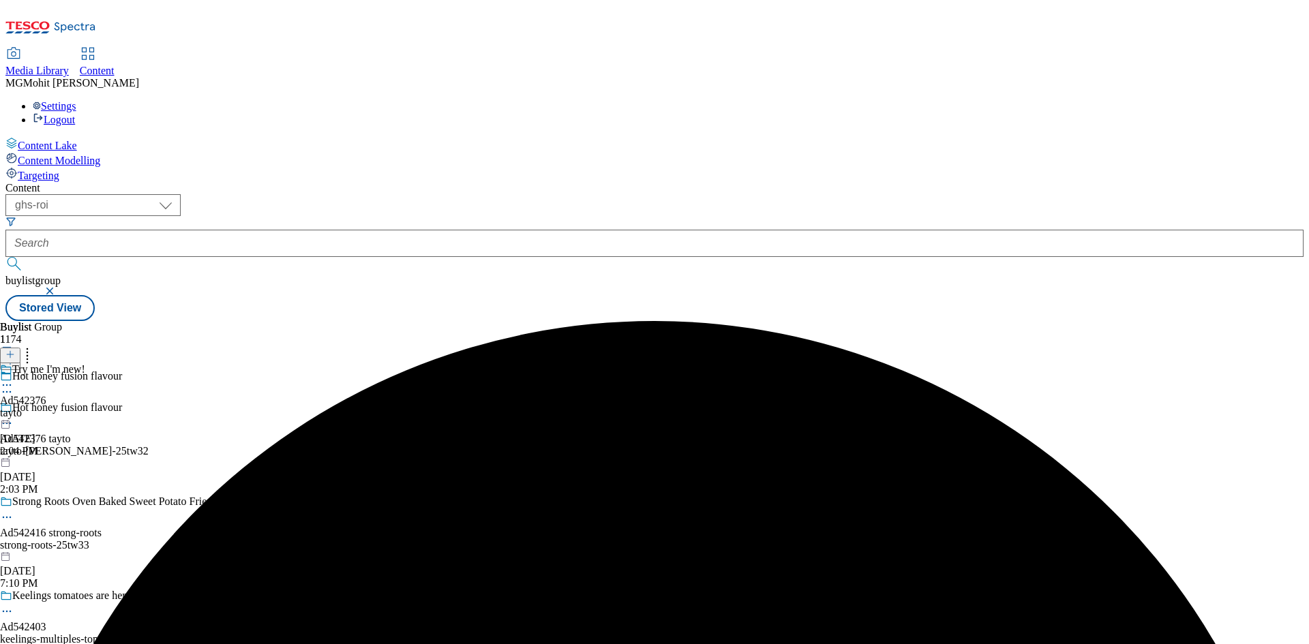
click at [85, 407] on div "tayto" at bounding box center [42, 413] width 85 height 12
click at [170, 321] on header "Buylist Category 0" at bounding box center [85, 342] width 170 height 42
click at [15, 350] on icon at bounding box center [10, 355] width 10 height 10
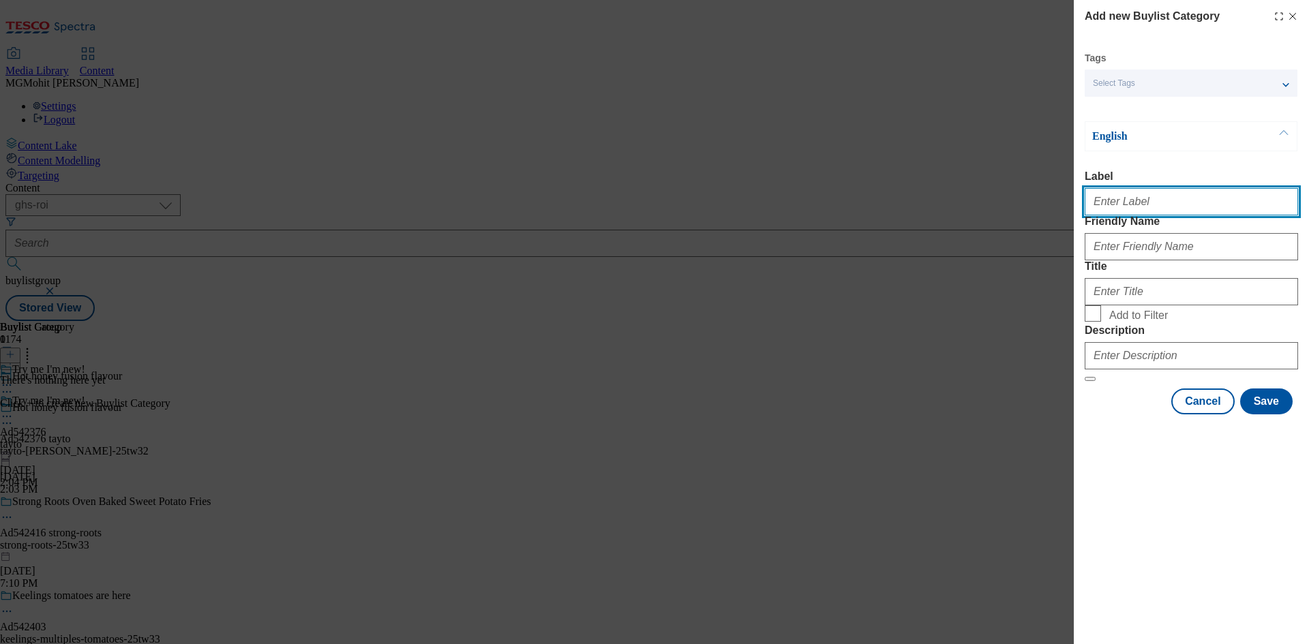
click at [1111, 198] on input "Label" at bounding box center [1191, 201] width 213 height 27
paste input "Ad542376"
type input "Ad542376"
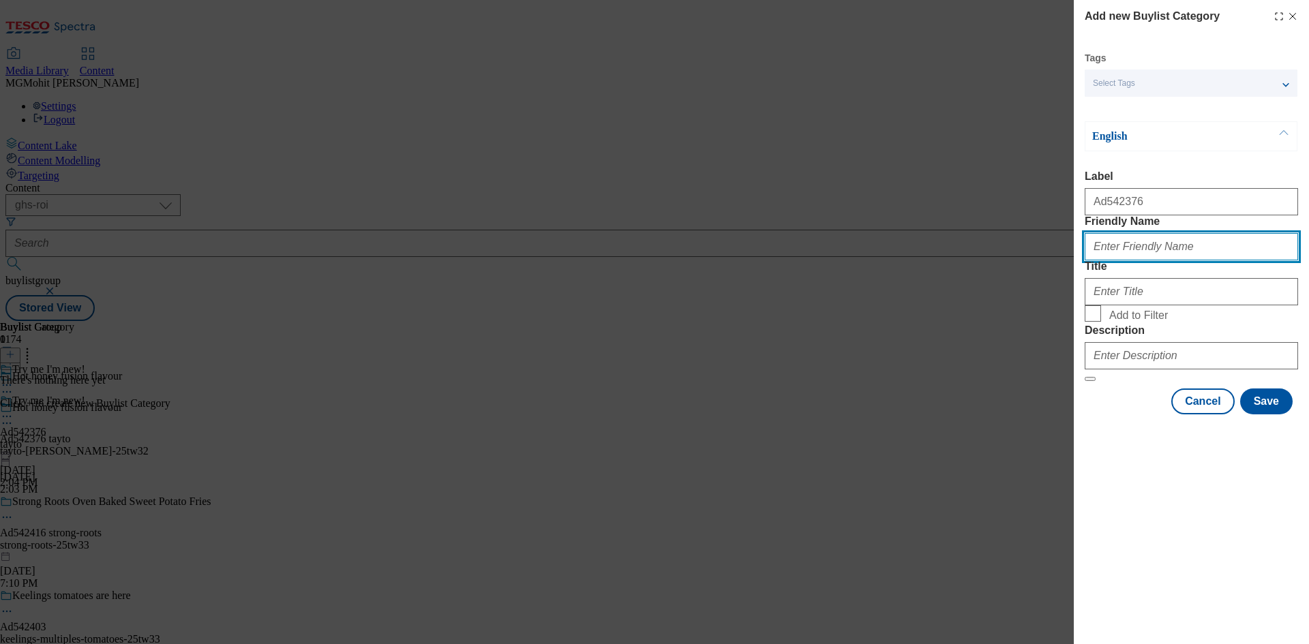
paste input "tayto-[PERSON_NAME]"
type input "tayto-[PERSON_NAME]"
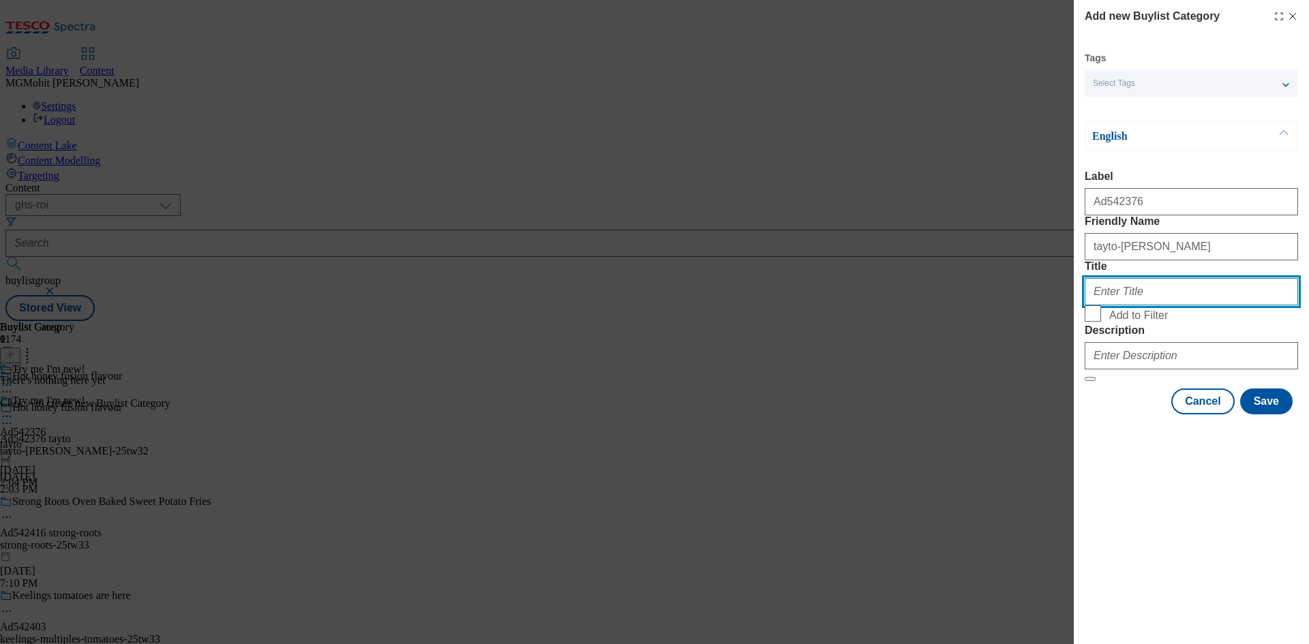
click at [1136, 305] on input "Title" at bounding box center [1191, 291] width 213 height 27
paste input "Tayto Snacks"
type input "Tayto Snacks"
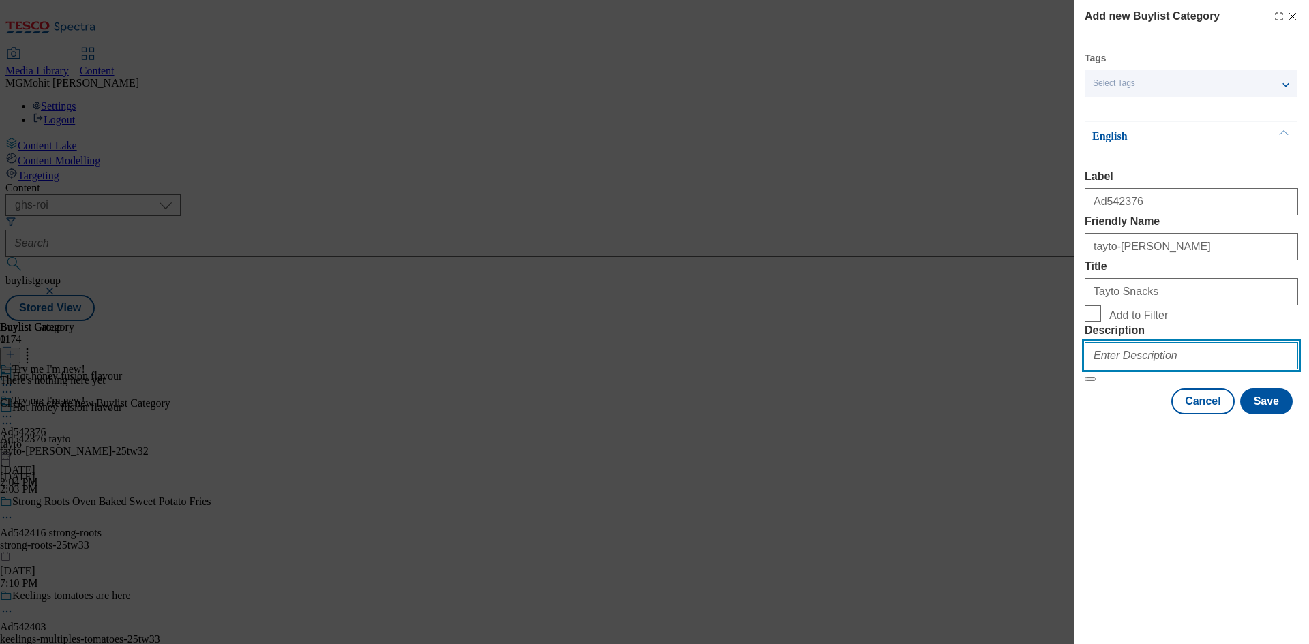
click at [1110, 370] on input "Description" at bounding box center [1191, 355] width 213 height 27
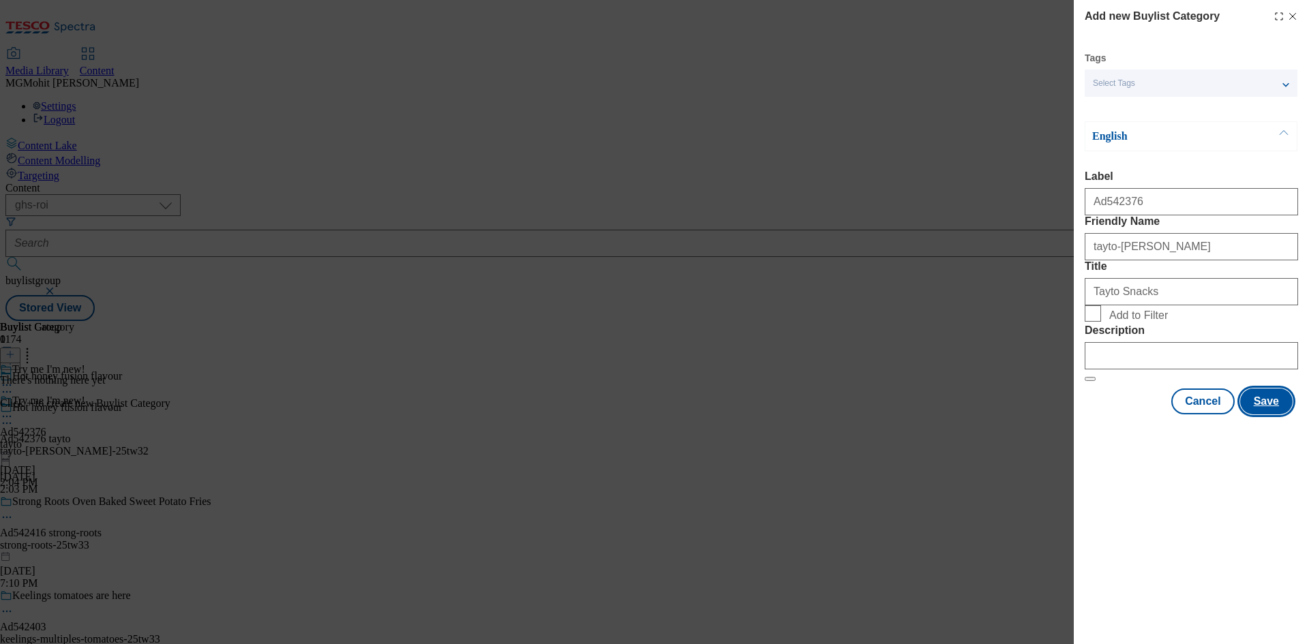
click at [1252, 415] on button "Save" at bounding box center [1266, 402] width 53 height 26
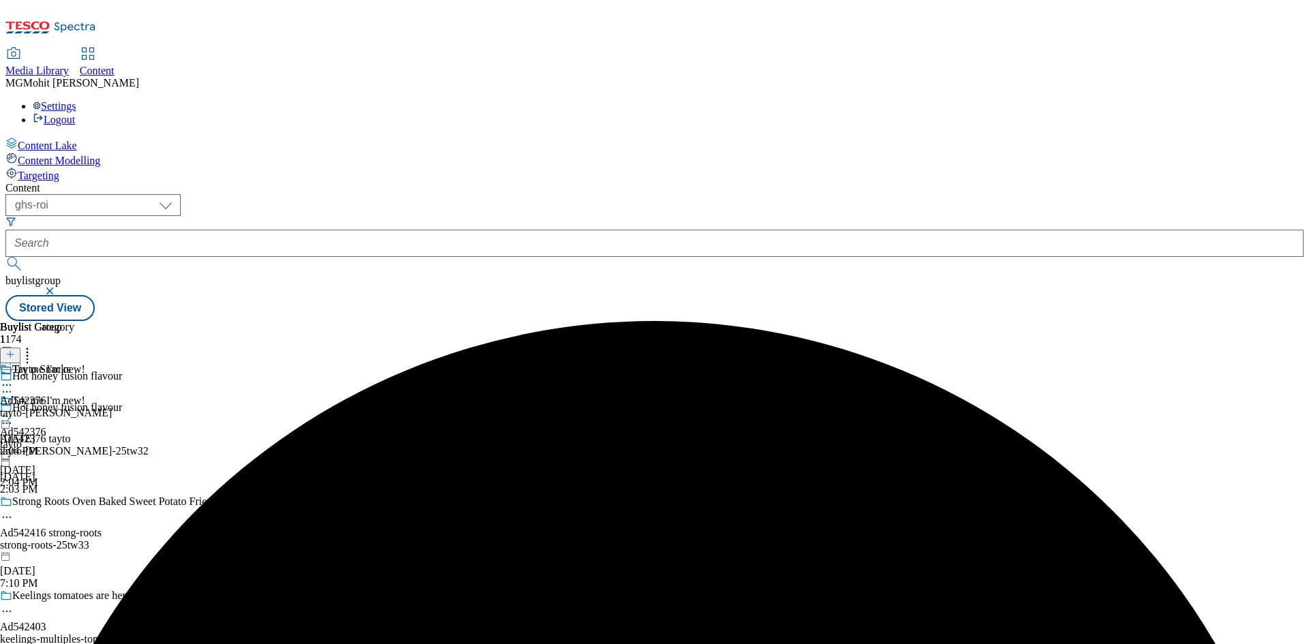
click at [112, 363] on div "Tayto Snacks Ad542376 tayto-[PERSON_NAME] [DATE] 2:04 PM" at bounding box center [56, 410] width 112 height 94
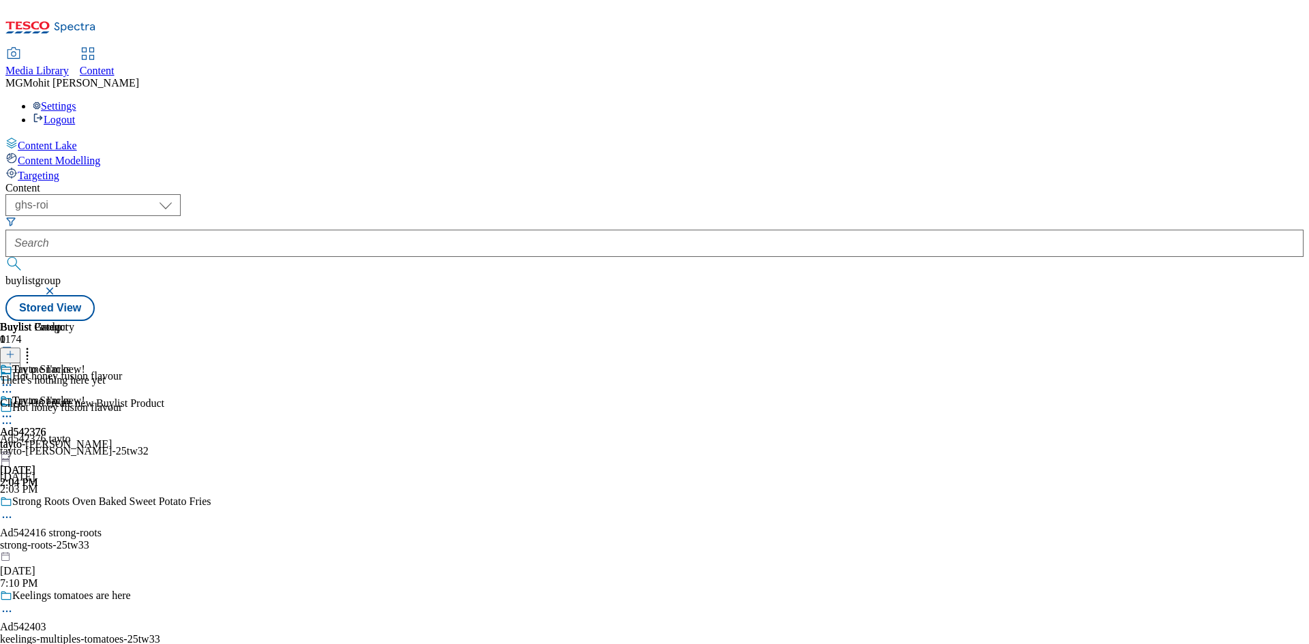
click at [15, 350] on icon at bounding box center [10, 355] width 10 height 10
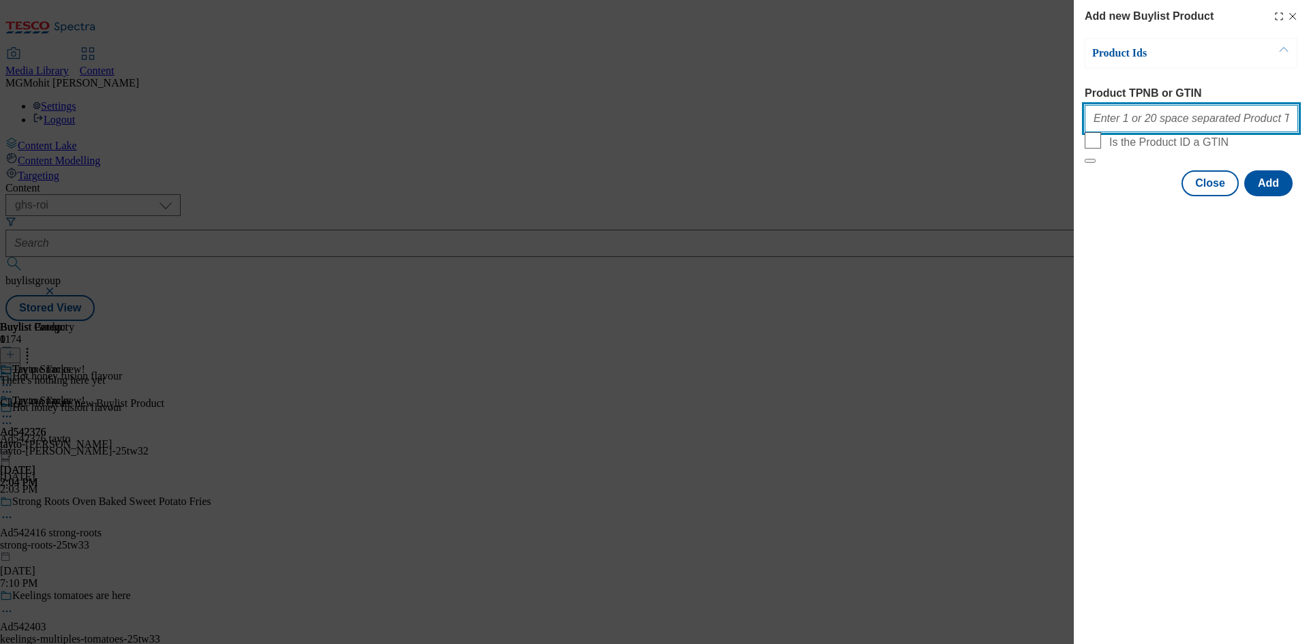
click at [1120, 117] on input "Product TPNB or GTIN" at bounding box center [1191, 118] width 213 height 27
paste input "67786706 85589158 89452999 89599013 89633434 93986995 97118347"
type input "67786706 85589158 89452999 89599013 89633434 93986995 97118347"
click at [1258, 196] on button "Add" at bounding box center [1268, 183] width 48 height 26
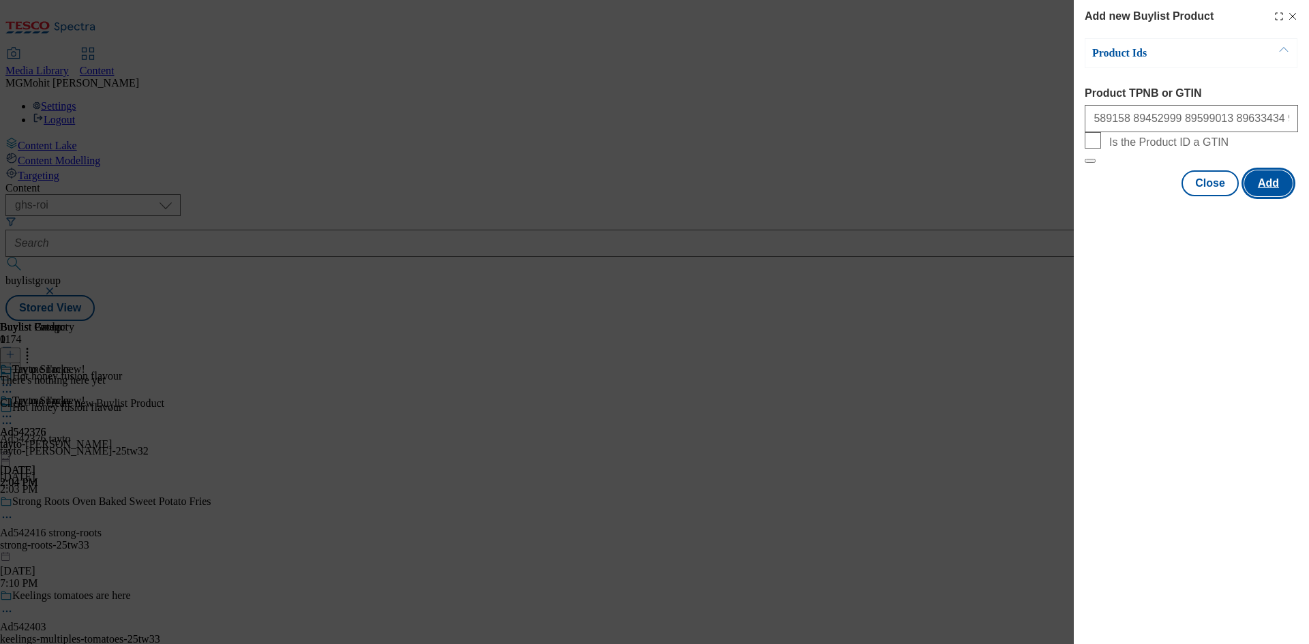
scroll to position [0, 0]
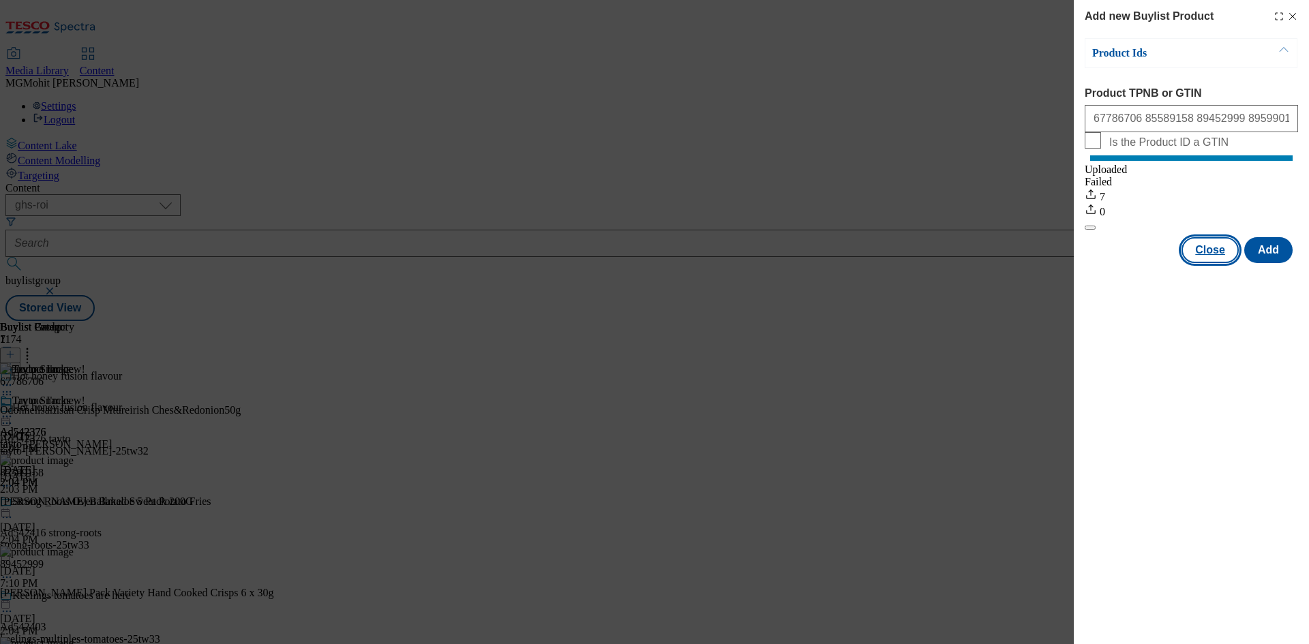
click at [1212, 256] on button "Close" at bounding box center [1210, 250] width 57 height 26
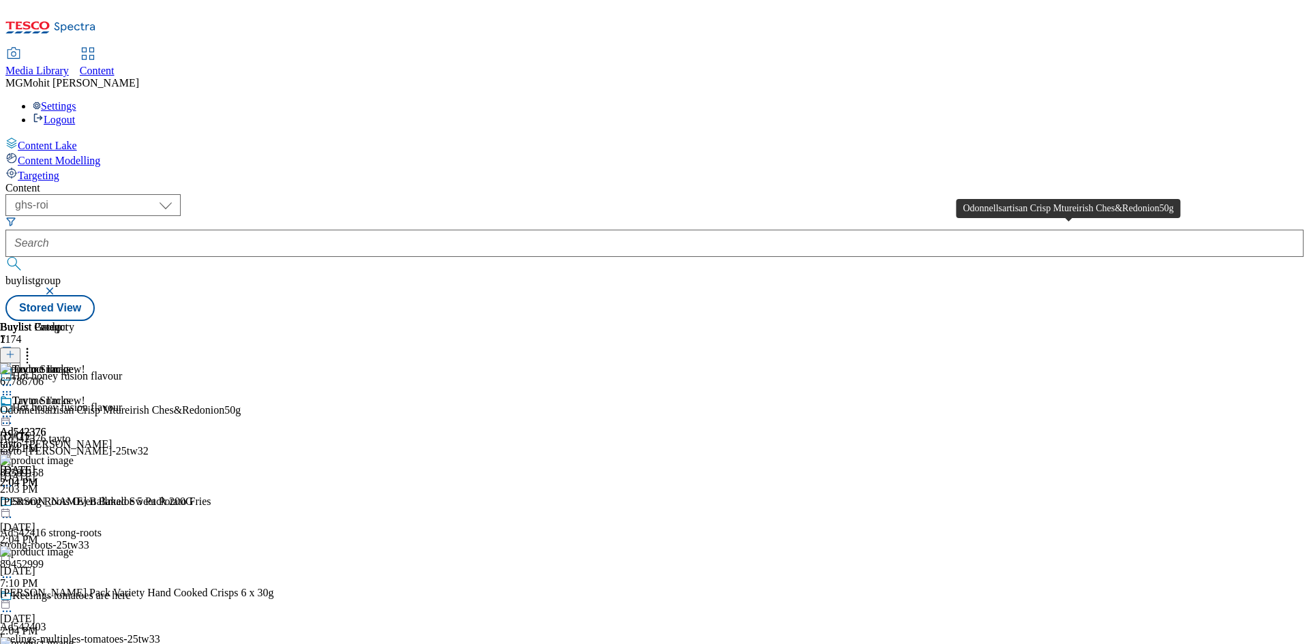
click at [241, 404] on div "Odonnellsartisan Crisp Mtureirish Ches&Redonion50g" at bounding box center [120, 410] width 241 height 12
click at [14, 410] on icon at bounding box center [7, 417] width 14 height 14
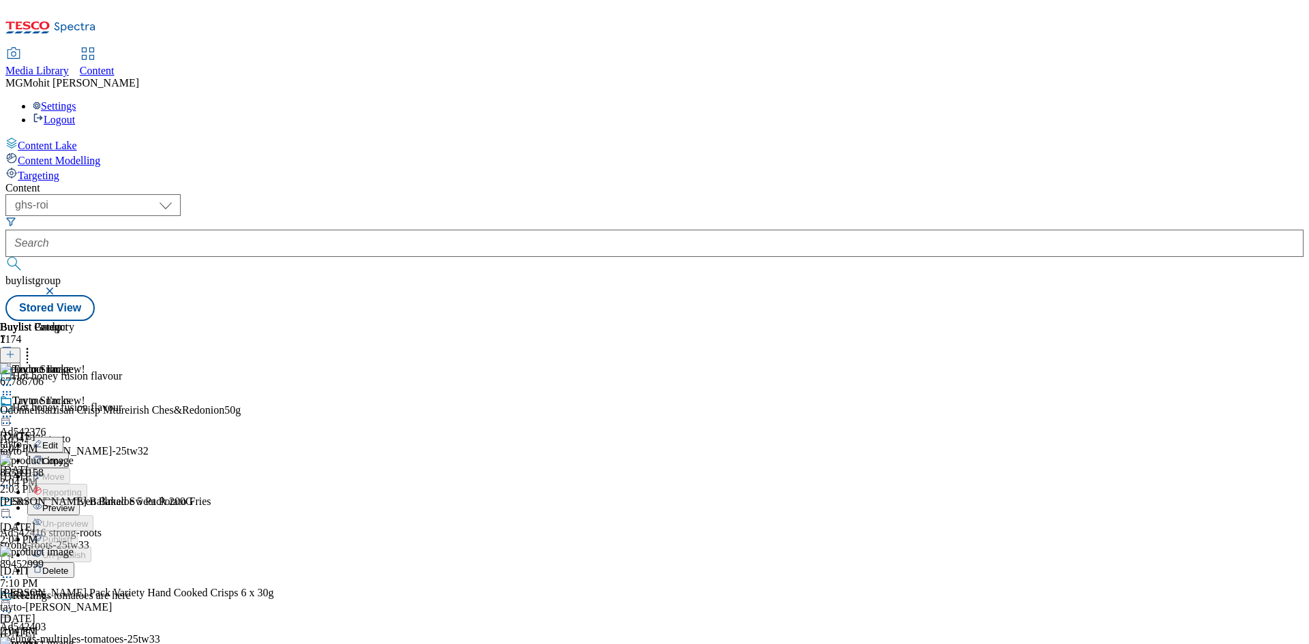
click at [58, 440] on span "Edit" at bounding box center [50, 445] width 16 height 10
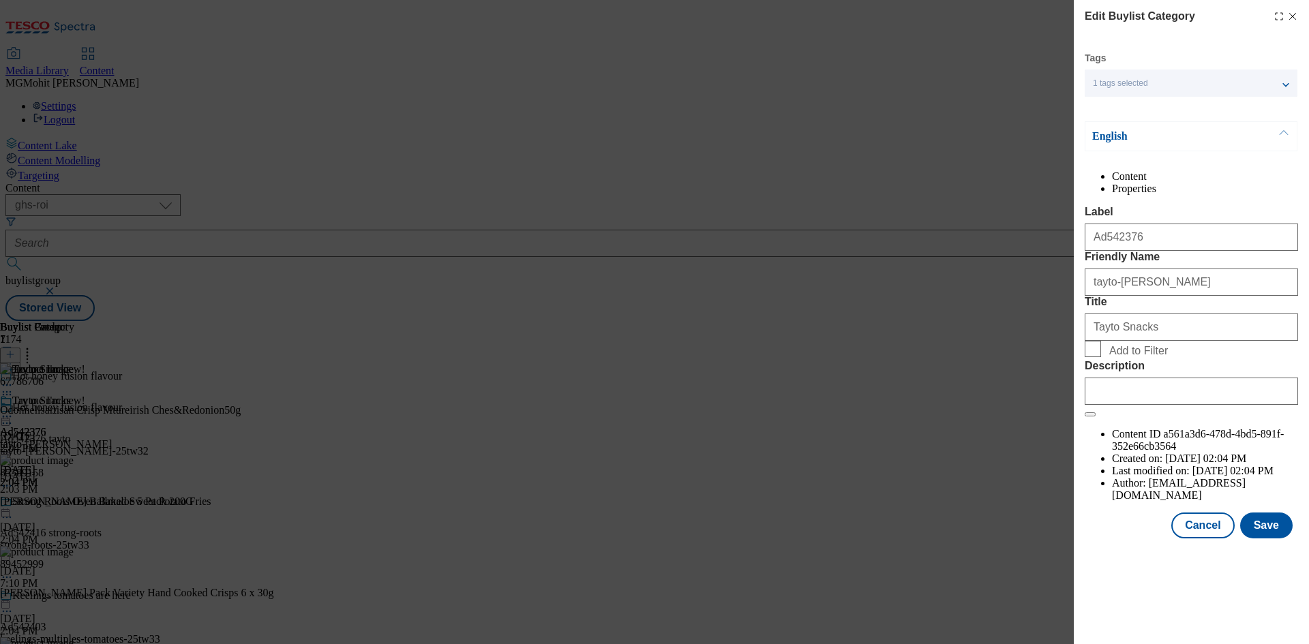
click at [1130, 417] on form "Label Ad542376 Friendly Name [PERSON_NAME] Title Tayto Snacks Add to Filter Des…" at bounding box center [1191, 311] width 213 height 211
drag, startPoint x: 1138, startPoint y: 505, endPoint x: 1158, endPoint y: 511, distance: 20.7
click at [1138, 405] on input "Description" at bounding box center [1191, 391] width 213 height 27
paste input "Odonnellsartisan Crisp Mtureirish Ches&Redonion50g"
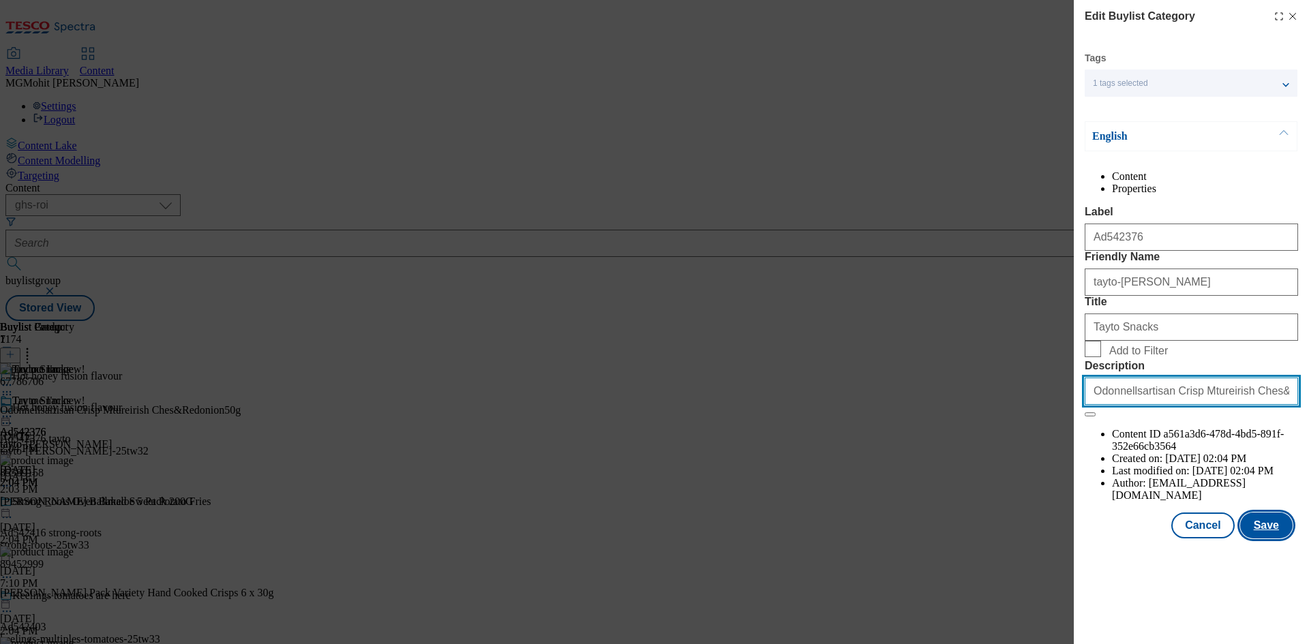
scroll to position [0, 3]
type input "Odonnellsartisan Crisp Mtureirish Ches&Redonion50g"
click at [1271, 539] on button "Save" at bounding box center [1266, 526] width 53 height 26
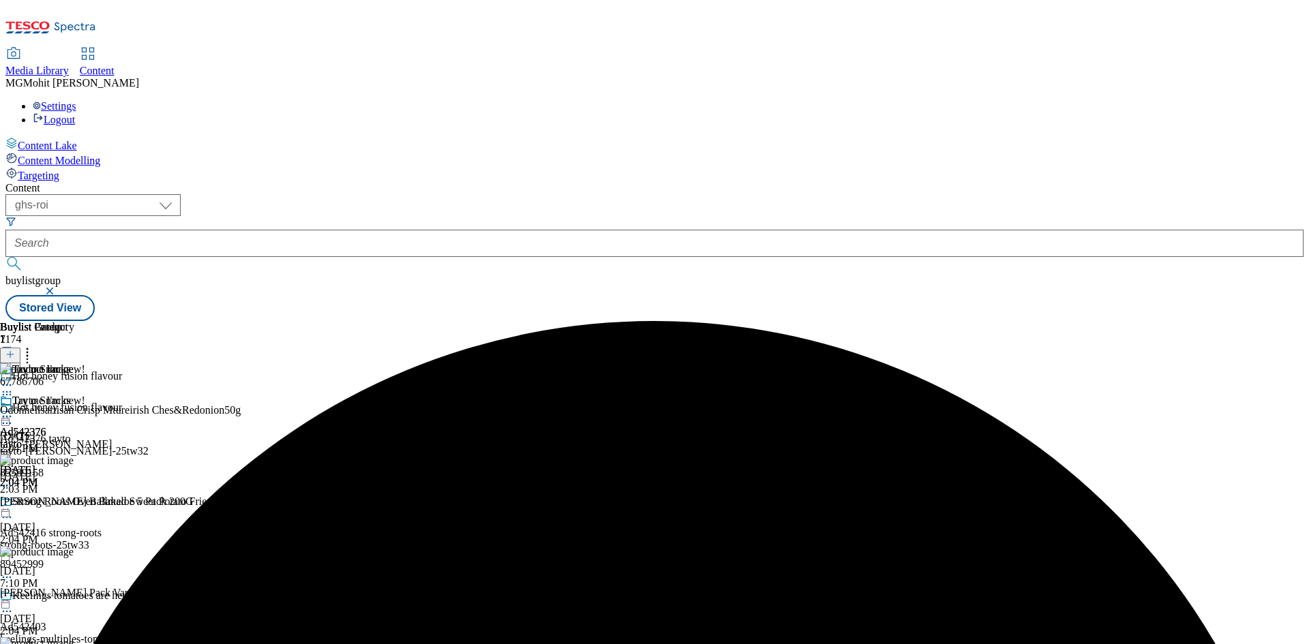
click at [14, 410] on icon at bounding box center [7, 417] width 14 height 14
click at [58, 440] on span "Edit" at bounding box center [50, 445] width 16 height 10
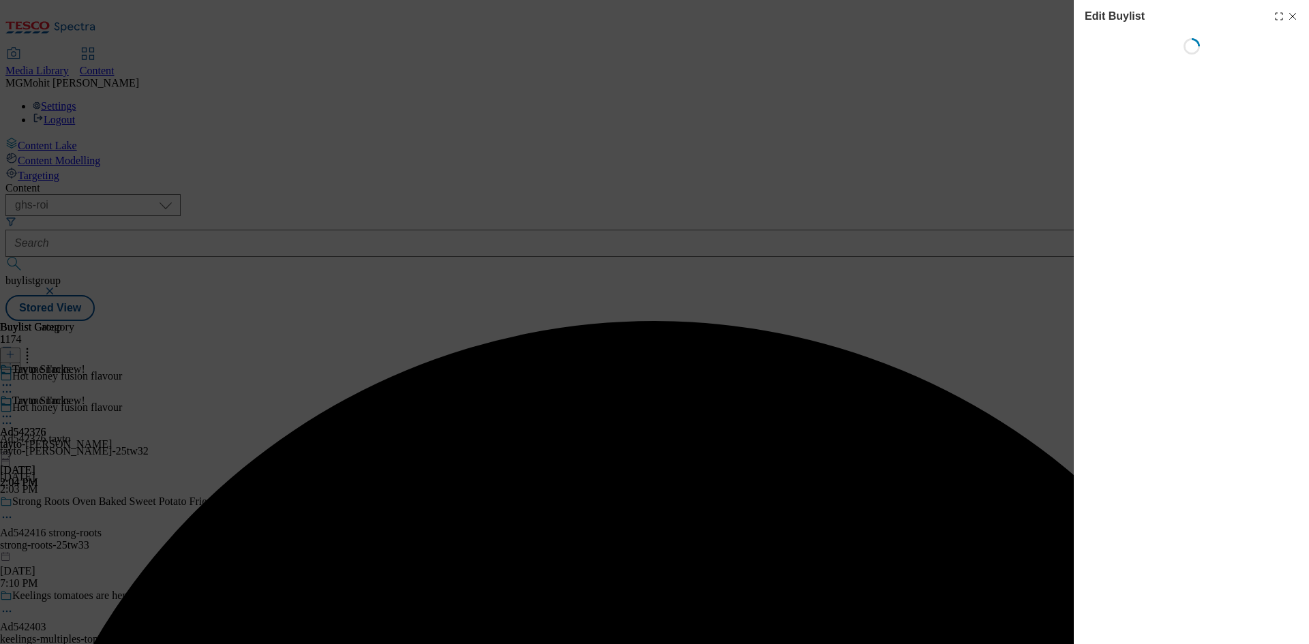
select select "tactical"
select select "supplier funded short term 1-3 weeks"
select select "dunnhumby"
select select "Banner"
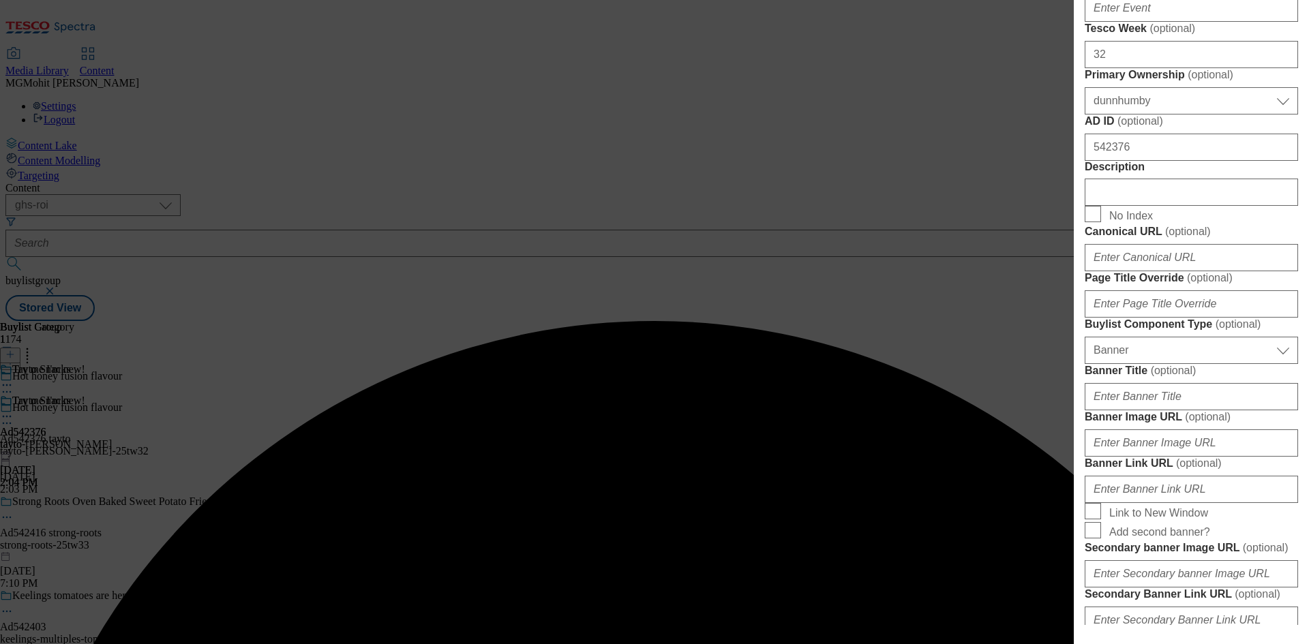
scroll to position [682, 0]
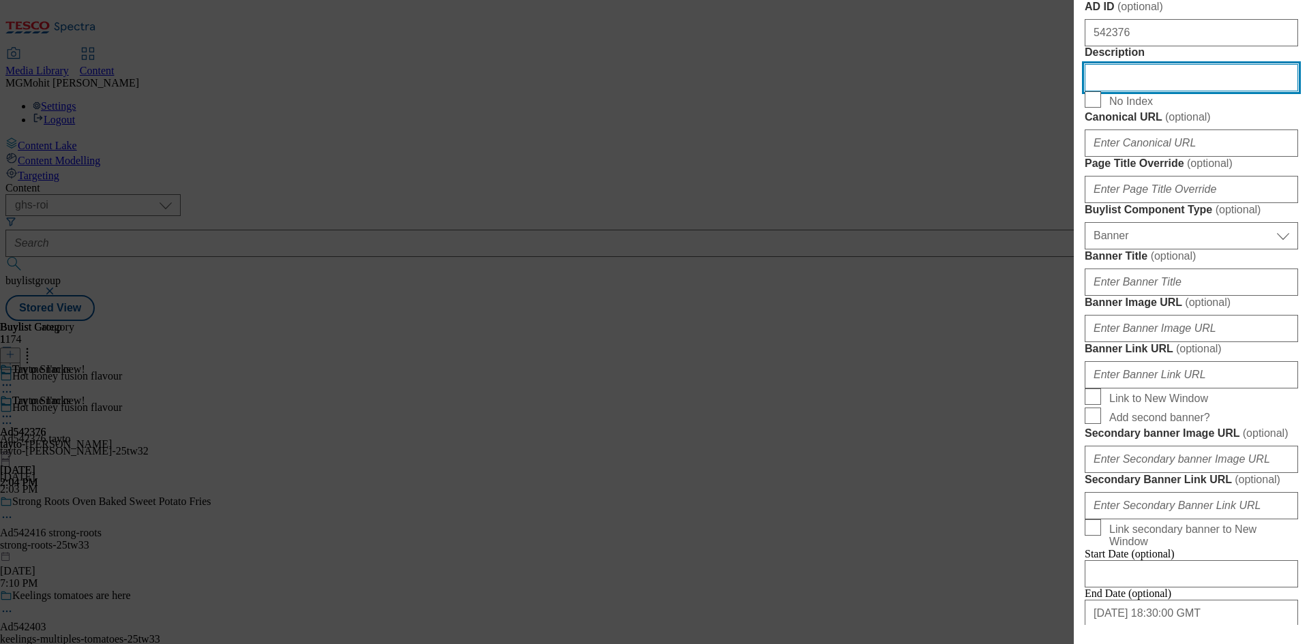
click at [1120, 91] on input "Description" at bounding box center [1191, 77] width 213 height 27
paste input "Odonnellsartisan Crisp Mtureirish Ches&Redonion50g"
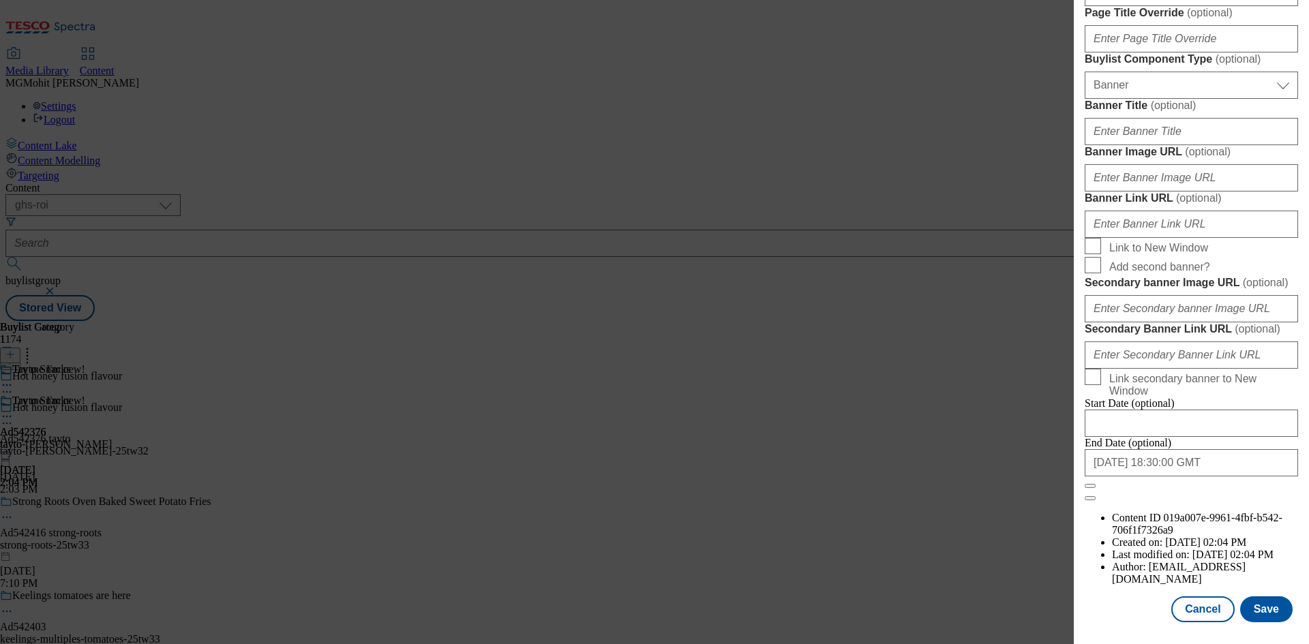
scroll to position [1339, 0]
type input "Odonnellsartisan Crisp Mtureirish Ches&Redonion50g"
click at [1261, 610] on button "Save" at bounding box center [1266, 610] width 53 height 26
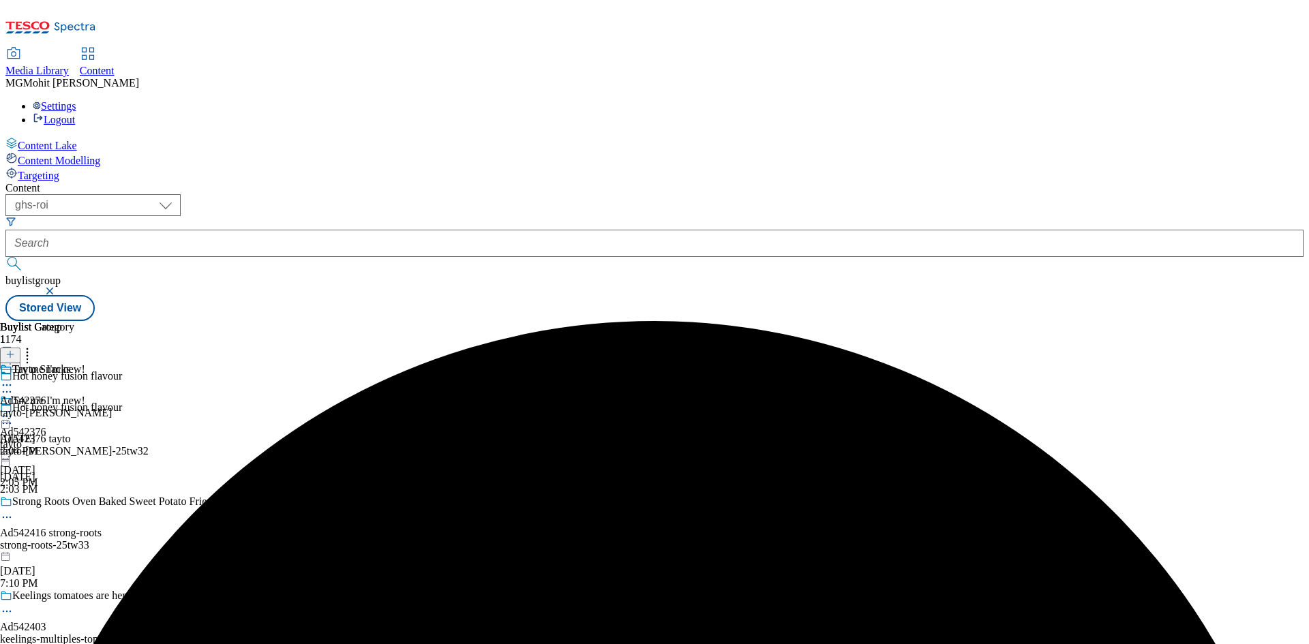
click at [14, 417] on icon at bounding box center [7, 424] width 14 height 14
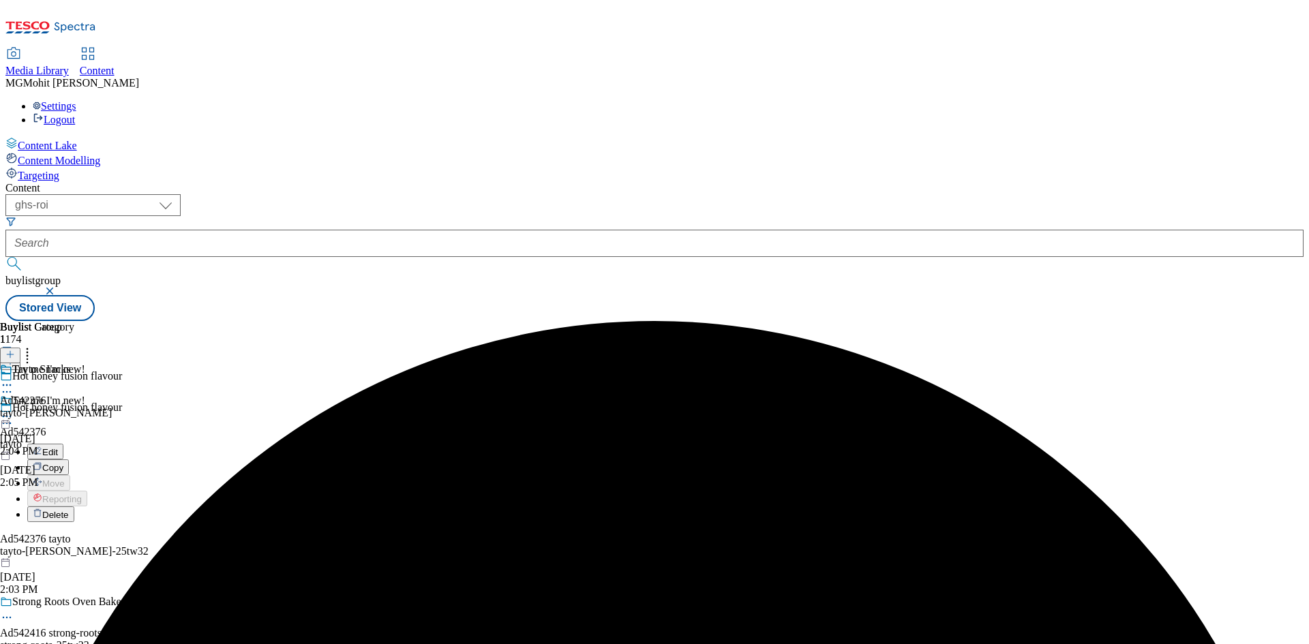
click at [63, 444] on button "Edit" at bounding box center [45, 452] width 36 height 16
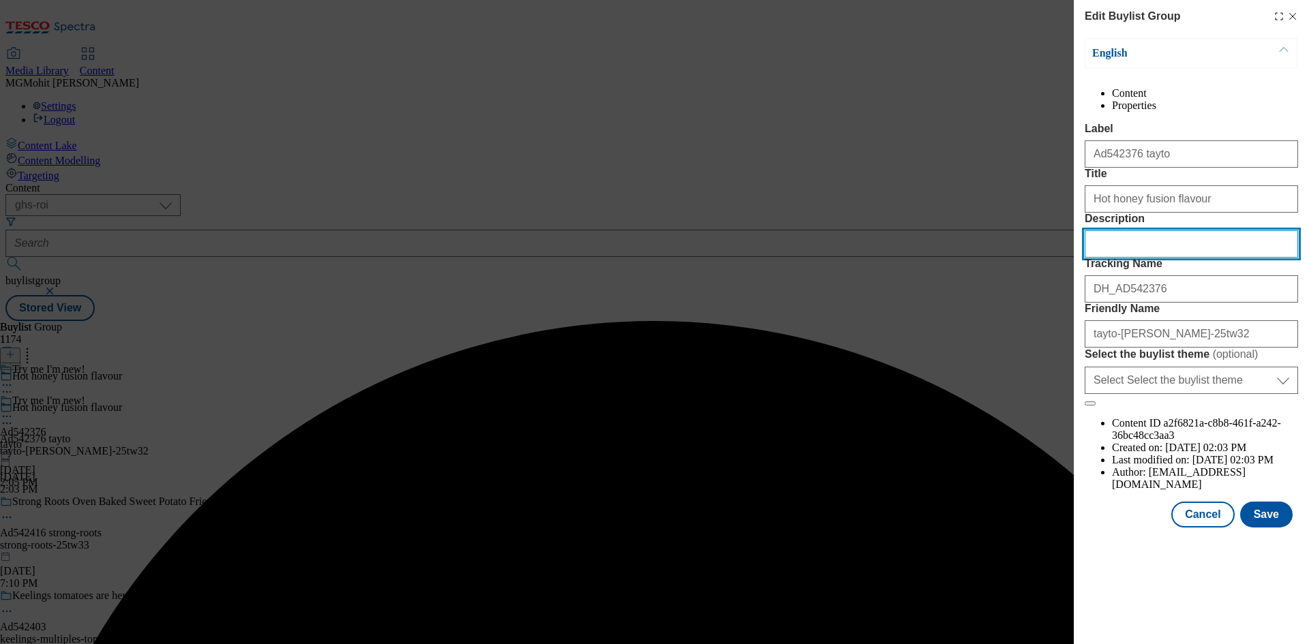
click at [1101, 258] on input "Description" at bounding box center [1191, 243] width 213 height 27
paste input "Odonnellsartisan Crisp Mtureirish Ches&Redonion50g"
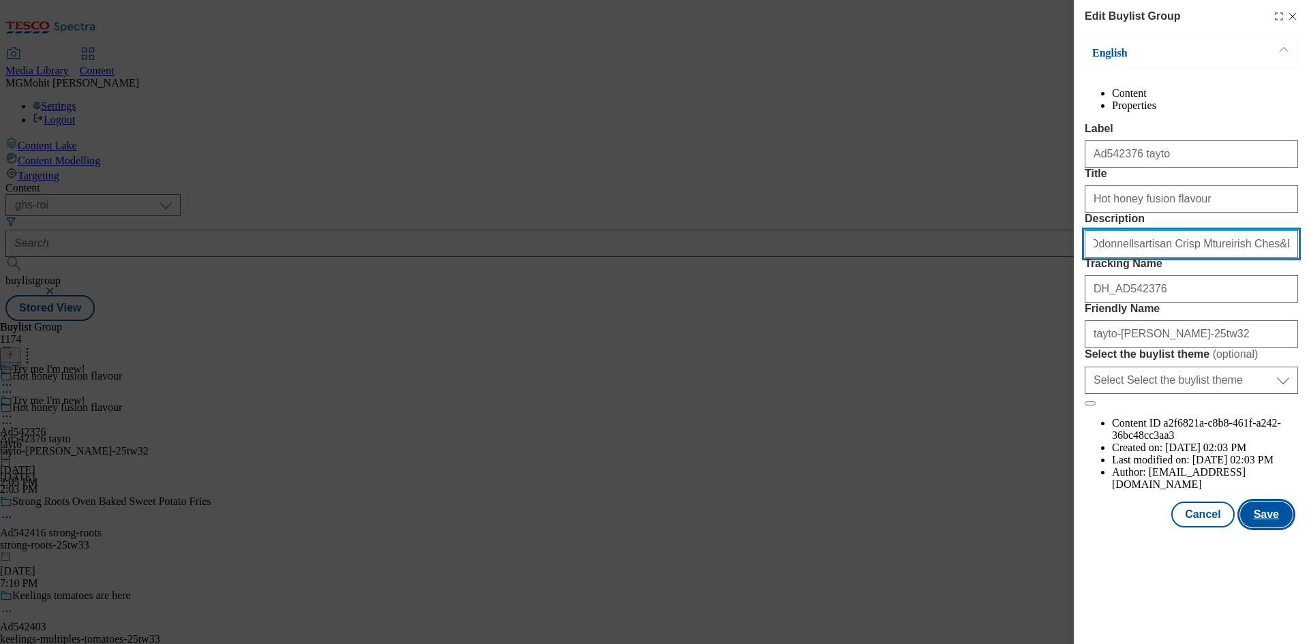
type input "Odonnellsartisan Crisp Mtureirish Ches&Redonion50g"
click at [1270, 528] on button "Save" at bounding box center [1266, 515] width 53 height 26
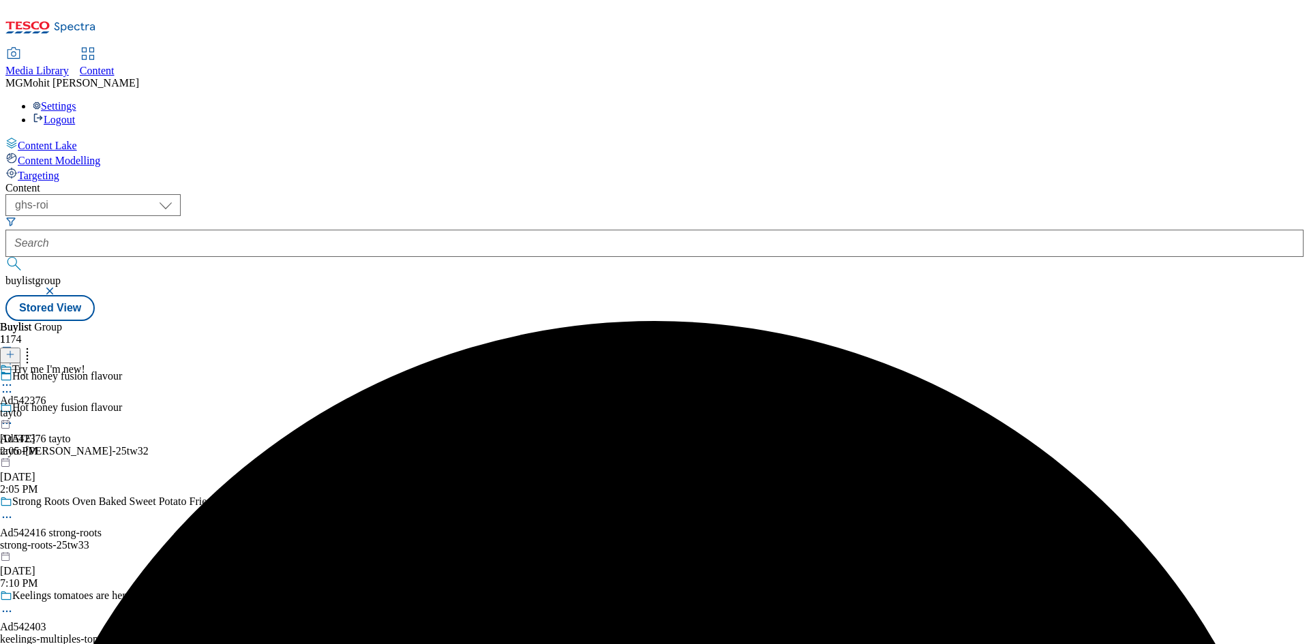
click at [14, 378] on icon at bounding box center [7, 385] width 14 height 14
click at [74, 472] on span "Preview" at bounding box center [58, 477] width 32 height 10
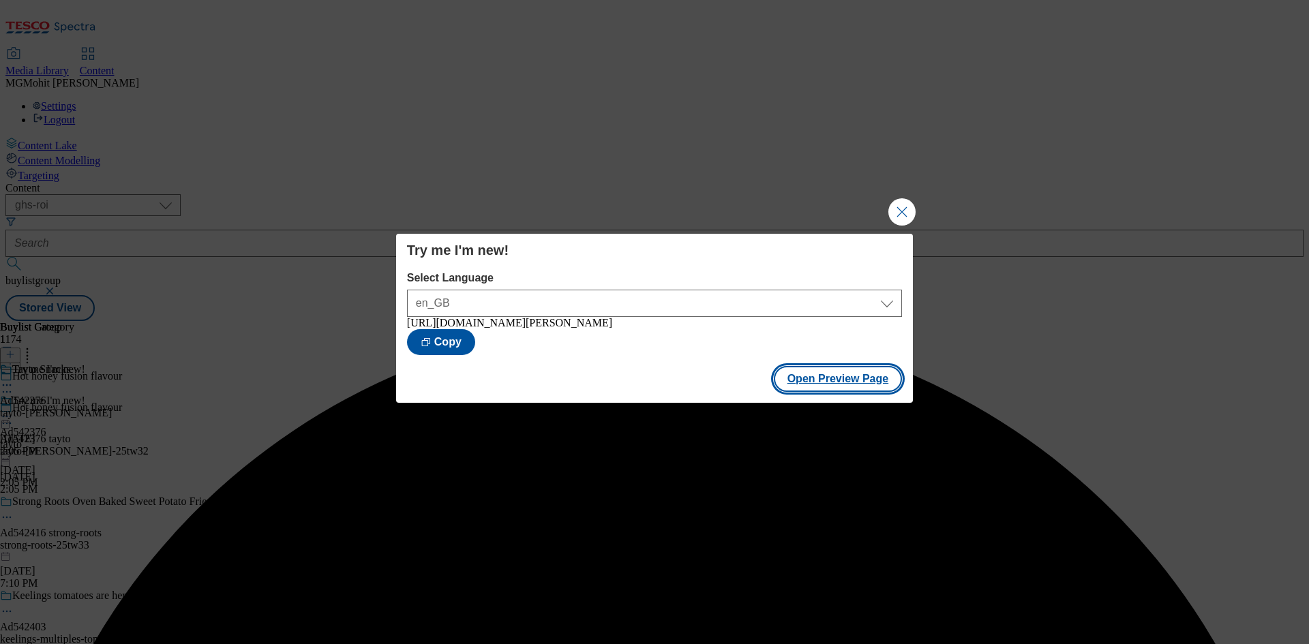
click at [839, 378] on button "Open Preview Page" at bounding box center [838, 379] width 129 height 26
click at [901, 209] on button "Close Modal" at bounding box center [901, 211] width 27 height 27
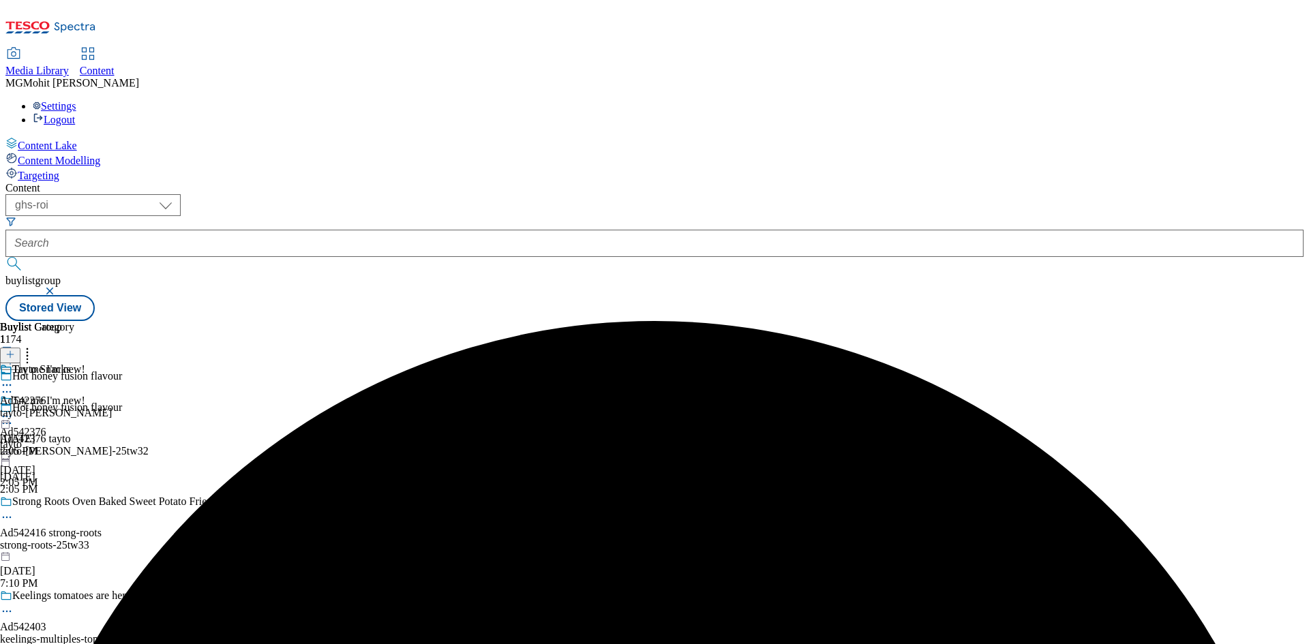
click at [85, 410] on div at bounding box center [42, 418] width 85 height 16
click at [72, 550] on span "Publish" at bounding box center [57, 555] width 30 height 10
